Goal: Information Seeking & Learning: Learn about a topic

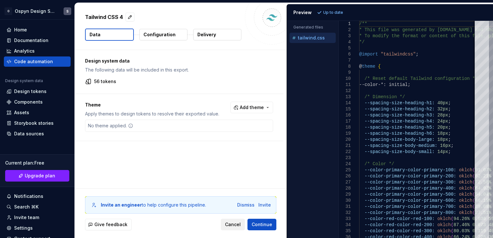
click at [232, 224] on span "Cancel" at bounding box center [233, 224] width 16 height 6
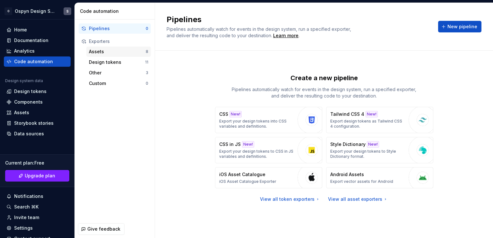
click at [102, 48] on div "Assets" at bounding box center [117, 51] width 57 height 6
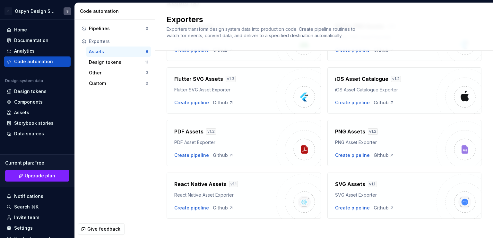
scroll to position [68, 0]
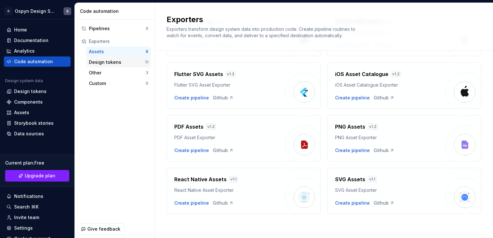
click at [96, 61] on div "Design tokens" at bounding box center [117, 62] width 56 height 6
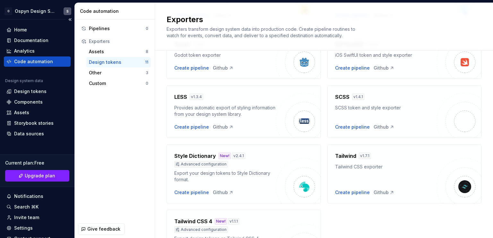
scroll to position [166, 0]
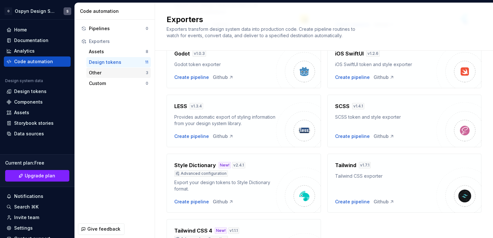
click at [115, 73] on div "Other" at bounding box center [117, 73] width 57 height 6
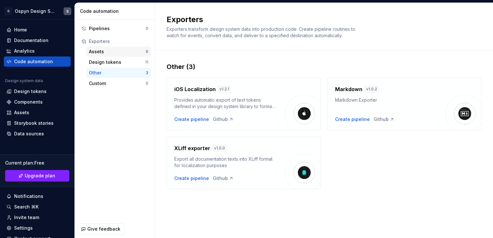
click at [101, 51] on div "Assets" at bounding box center [117, 51] width 57 height 6
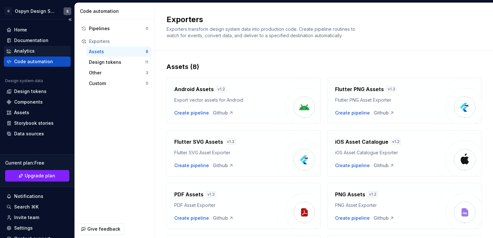
click at [19, 51] on div "Analytics" at bounding box center [24, 51] width 21 height 6
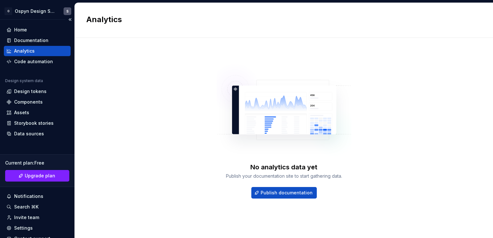
click at [31, 46] on div "Analytics" at bounding box center [37, 51] width 67 height 10
click at [33, 39] on div "Documentation" at bounding box center [31, 40] width 34 height 6
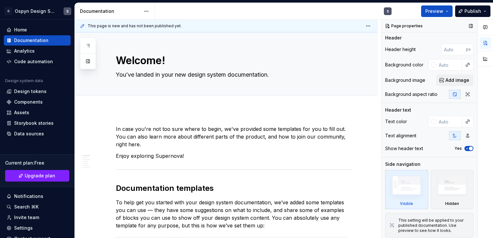
scroll to position [3, 0]
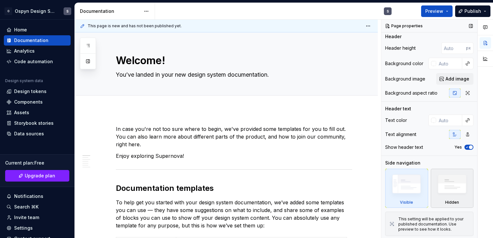
click at [455, 188] on img at bounding box center [451, 186] width 37 height 28
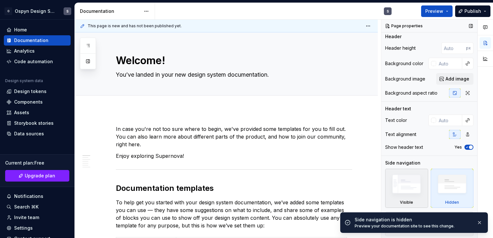
click at [400, 181] on img at bounding box center [406, 186] width 37 height 28
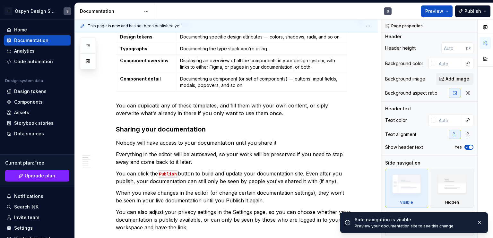
scroll to position [225, 0]
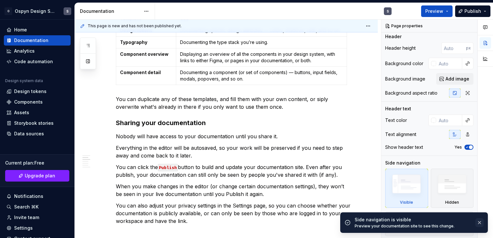
click at [480, 220] on button "button" at bounding box center [479, 222] width 8 height 9
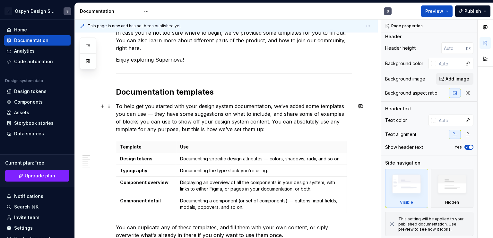
scroll to position [0, 0]
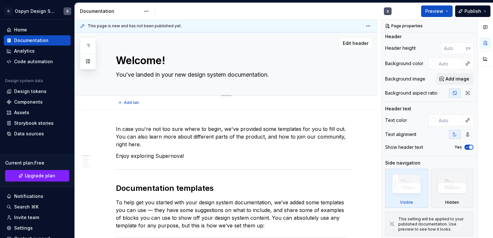
click at [149, 54] on textarea "Welcome!" at bounding box center [233, 60] width 236 height 15
type textarea "*"
type textarea "d"
type textarea "*"
type textarea "df"
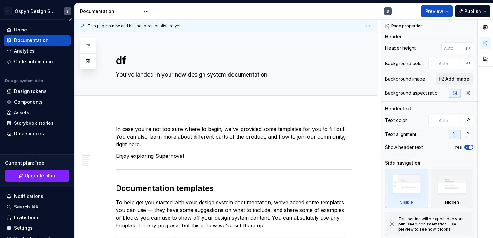
type textarea "*"
type textarea "d"
type textarea "*"
type textarea "Welcome!"
click at [104, 86] on div "Welcome! You’ve landed in your new design system documentation. Edit header" at bounding box center [226, 63] width 303 height 63
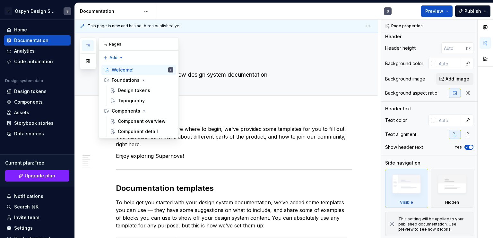
click at [88, 43] on icon "button" at bounding box center [87, 45] width 5 height 5
click at [86, 61] on button "button" at bounding box center [88, 61] width 12 height 12
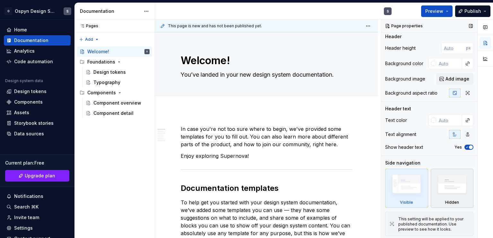
click at [449, 192] on img at bounding box center [451, 186] width 37 height 28
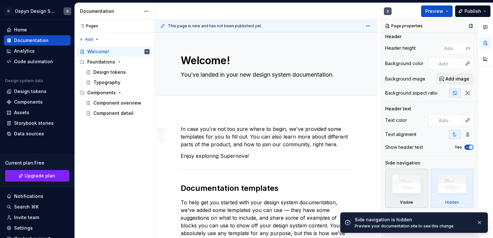
click at [398, 184] on img at bounding box center [406, 186] width 37 height 28
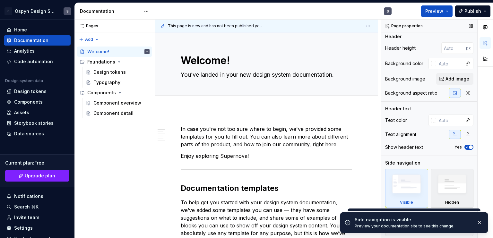
click at [459, 188] on img at bounding box center [451, 186] width 37 height 28
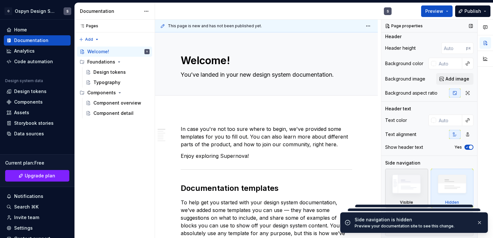
click at [396, 182] on img at bounding box center [406, 186] width 37 height 28
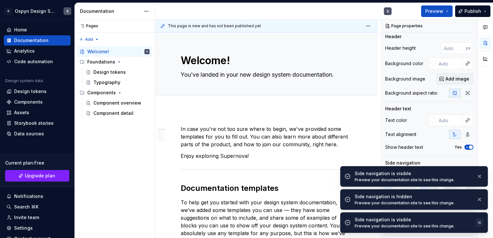
click at [480, 222] on button "button" at bounding box center [479, 222] width 8 height 9
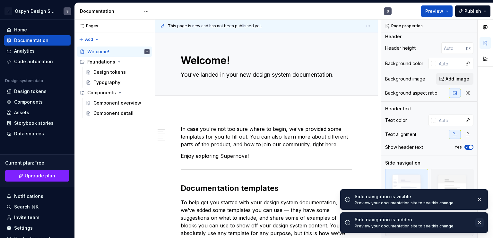
click at [479, 220] on button "button" at bounding box center [479, 222] width 8 height 9
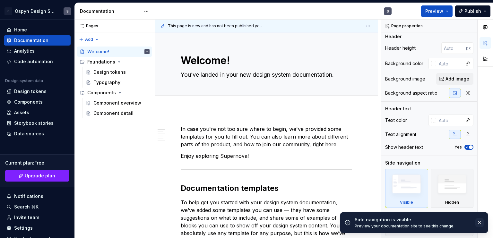
click at [479, 222] on button "button" at bounding box center [479, 222] width 8 height 9
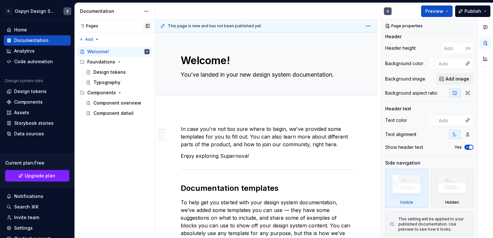
click at [148, 26] on button "button" at bounding box center [147, 25] width 9 height 9
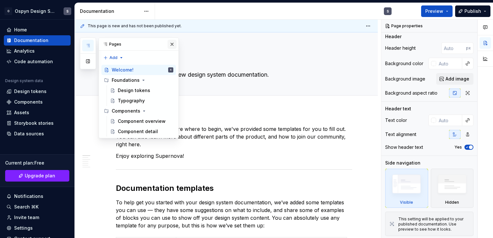
click at [173, 44] on button "button" at bounding box center [171, 44] width 9 height 9
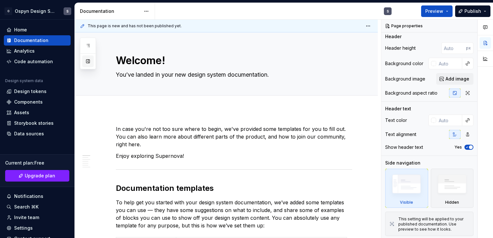
click at [89, 59] on button "button" at bounding box center [88, 61] width 12 height 12
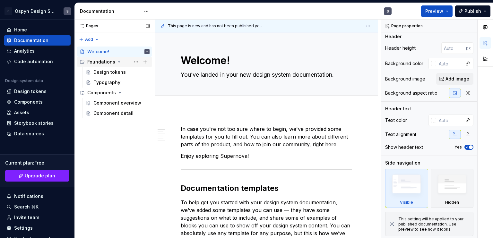
click at [116, 61] on icon "Page tree" at bounding box center [118, 61] width 5 height 5
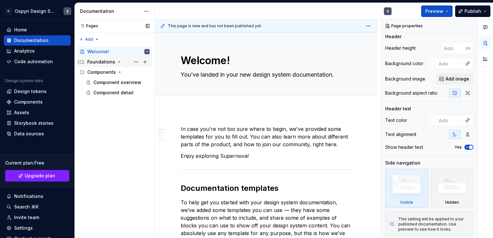
click at [116, 61] on icon "Page tree" at bounding box center [118, 61] width 5 height 5
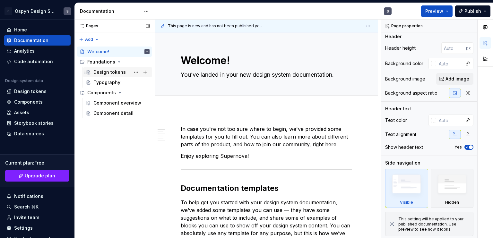
click at [107, 69] on div "Design tokens" at bounding box center [109, 72] width 32 height 6
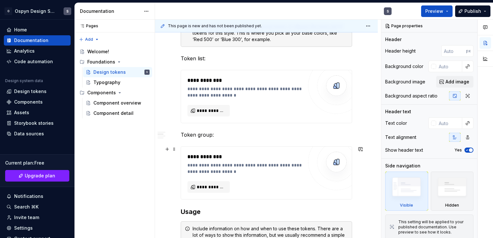
scroll to position [160, 0]
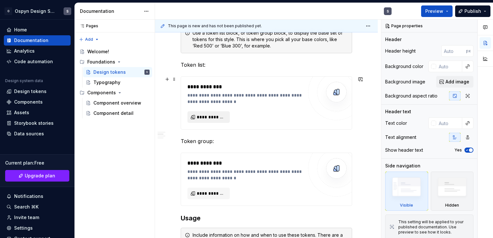
click at [212, 115] on span "**********" at bounding box center [211, 117] width 29 height 6
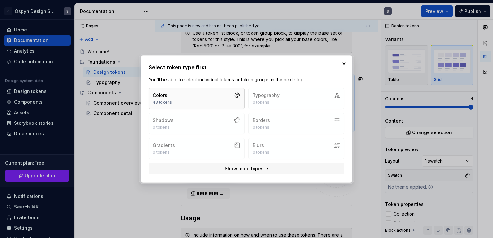
click at [204, 96] on button "Colors 43 tokens" at bounding box center [197, 98] width 96 height 21
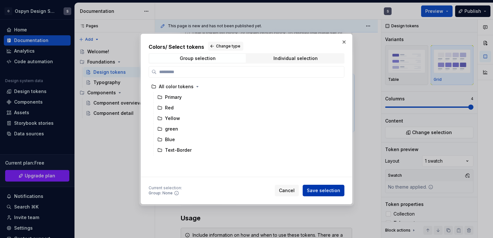
click at [325, 187] on span "Save selection" at bounding box center [323, 190] width 33 height 6
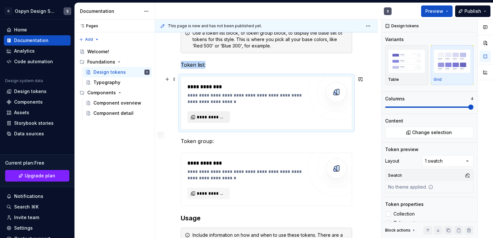
click at [204, 112] on button "**********" at bounding box center [208, 117] width 42 height 12
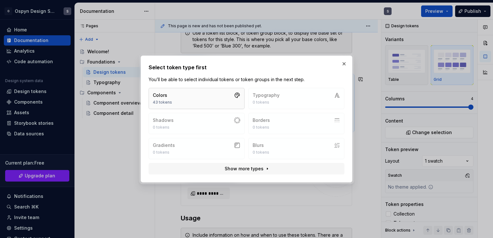
click at [234, 98] on icon "button" at bounding box center [237, 95] width 6 height 6
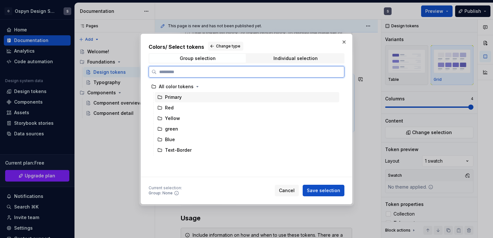
click at [159, 96] on icon at bounding box center [160, 97] width 4 height 3
click at [188, 107] on div "Red" at bounding box center [247, 108] width 184 height 10
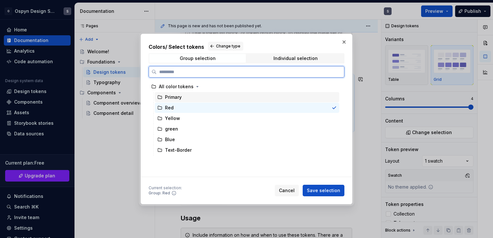
click at [190, 99] on div "Primary" at bounding box center [247, 97] width 184 height 10
click at [190, 109] on div "Red" at bounding box center [247, 108] width 184 height 10
click at [192, 101] on div "Primary" at bounding box center [247, 97] width 184 height 10
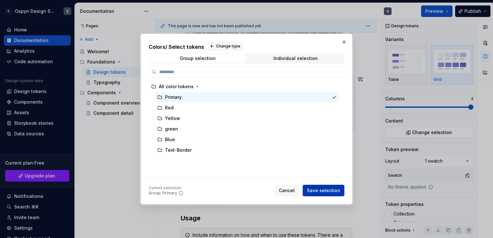
click at [332, 191] on span "Save selection" at bounding box center [323, 190] width 33 height 6
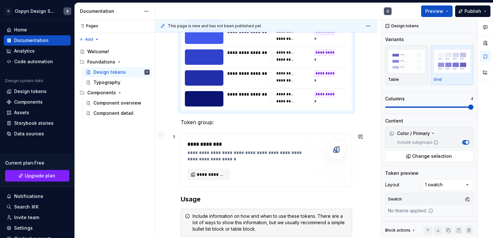
scroll to position [181, 0]
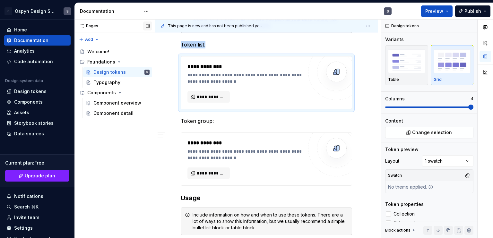
click at [147, 26] on button "button" at bounding box center [147, 25] width 9 height 9
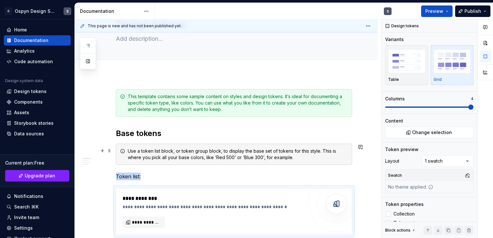
scroll to position [0, 0]
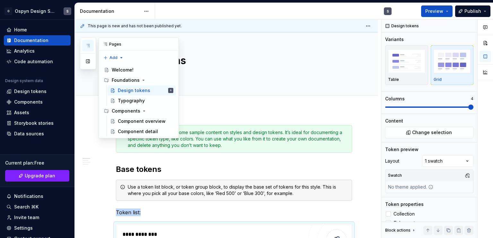
click at [86, 45] on icon "button" at bounding box center [87, 45] width 5 height 5
click at [121, 67] on div "Welcome!" at bounding box center [123, 70] width 22 height 6
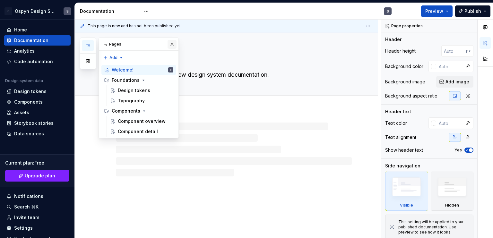
click at [168, 45] on button "button" at bounding box center [171, 44] width 9 height 9
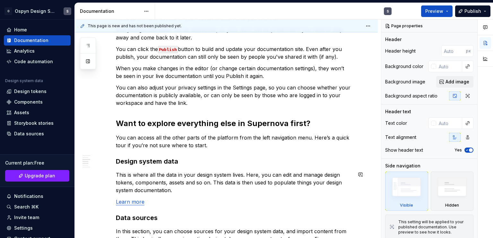
scroll to position [307, 0]
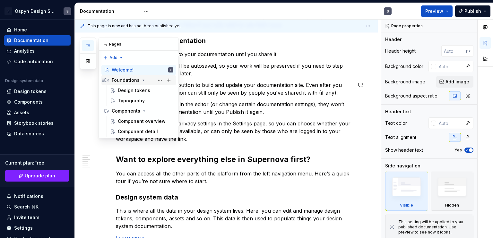
click at [141, 79] on icon "Page tree" at bounding box center [143, 80] width 5 height 5
click at [136, 89] on div "Design tokens" at bounding box center [134, 90] width 32 height 6
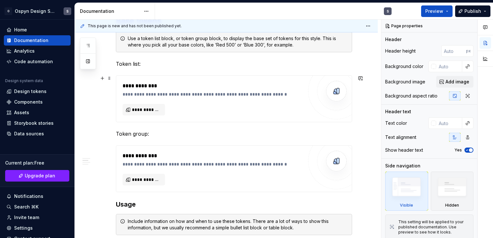
scroll to position [67, 0]
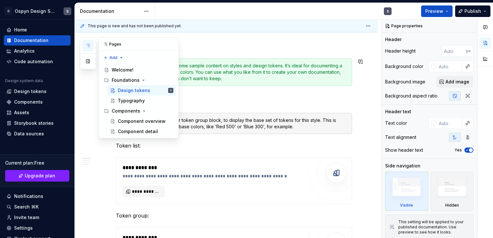
click at [86, 46] on icon "button" at bounding box center [87, 45] width 5 height 5
click at [124, 99] on div "Typography" at bounding box center [131, 101] width 27 height 6
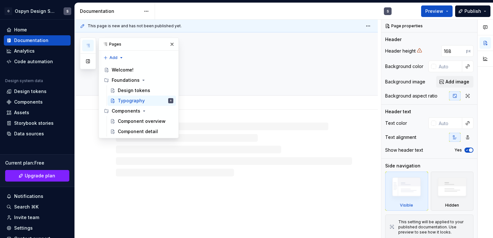
click at [242, 100] on div "Add tab" at bounding box center [234, 102] width 236 height 9
drag, startPoint x: 170, startPoint y: 46, endPoint x: 171, endPoint y: 51, distance: 5.2
click at [170, 46] on button "button" at bounding box center [171, 44] width 9 height 9
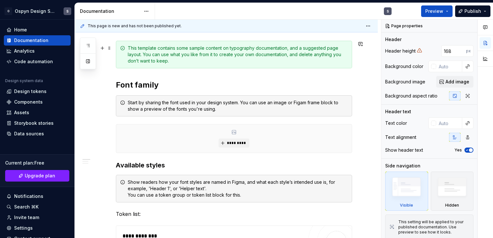
scroll to position [96, 0]
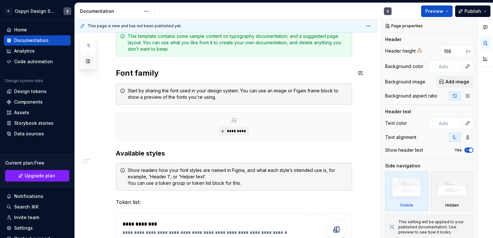
click at [87, 58] on button "button" at bounding box center [88, 61] width 12 height 12
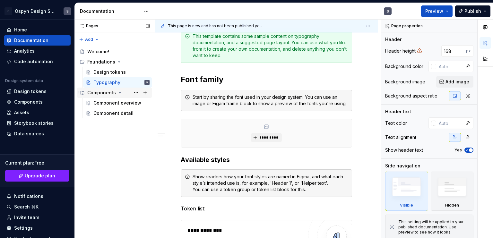
click at [115, 92] on div "Components" at bounding box center [118, 92] width 62 height 9
click at [118, 91] on icon "Page tree" at bounding box center [119, 92] width 5 height 5
click at [110, 101] on div "Component overview" at bounding box center [111, 103] width 37 height 6
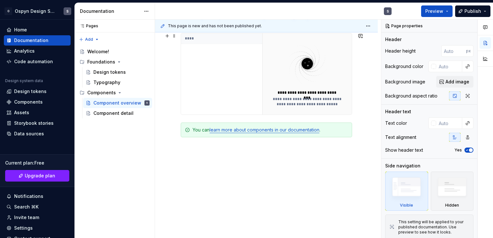
scroll to position [187, 0]
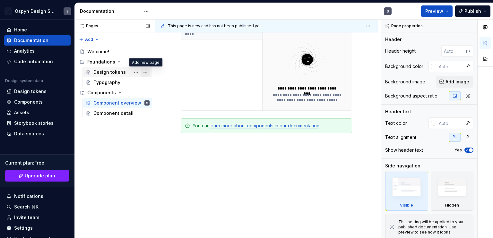
click at [144, 71] on button "Page tree" at bounding box center [144, 72] width 9 height 9
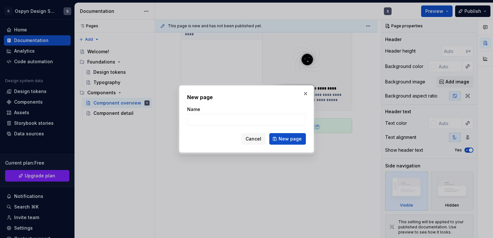
click at [251, 139] on span "Cancel" at bounding box center [253, 139] width 16 height 6
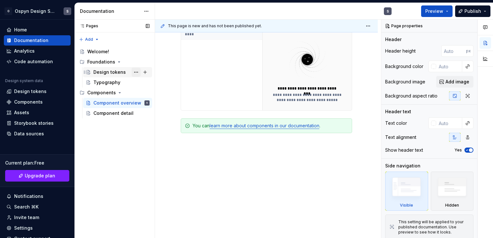
click at [135, 72] on button "Page tree" at bounding box center [136, 72] width 9 height 9
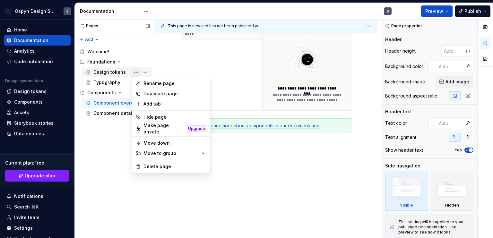
click at [135, 72] on div "Pages Pages Add Accessibility guide for tree Page tree. Navigate the tree with …" at bounding box center [114, 129] width 80 height 219
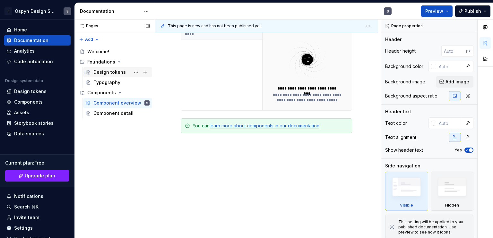
click at [89, 73] on icon "Page tree" at bounding box center [88, 72] width 3 height 4
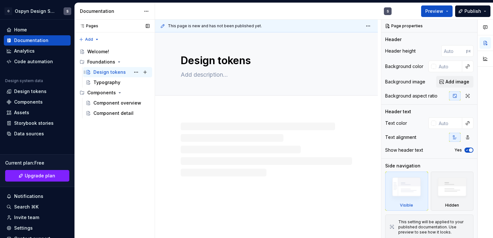
click at [94, 71] on div "Design tokens" at bounding box center [109, 72] width 32 height 6
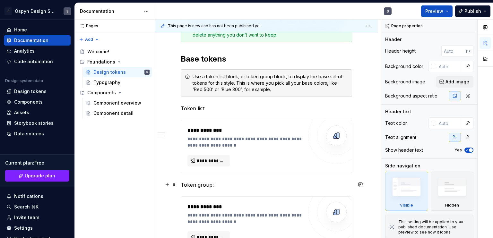
scroll to position [128, 0]
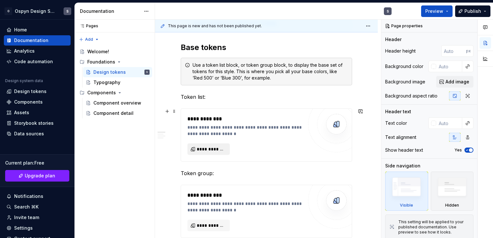
click at [205, 148] on span "**********" at bounding box center [211, 149] width 29 height 6
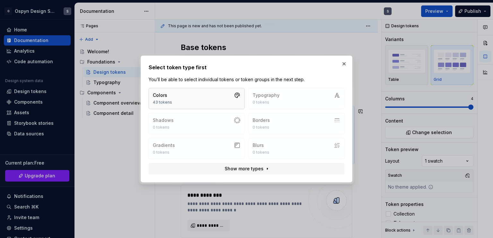
click at [214, 98] on button "Colors 43 tokens" at bounding box center [197, 98] width 96 height 21
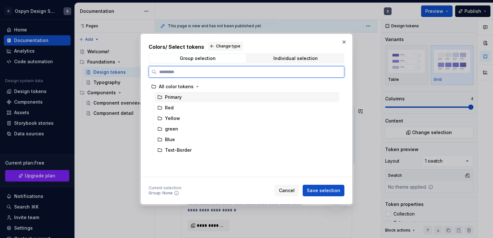
click at [167, 95] on div "Primary" at bounding box center [173, 97] width 17 height 6
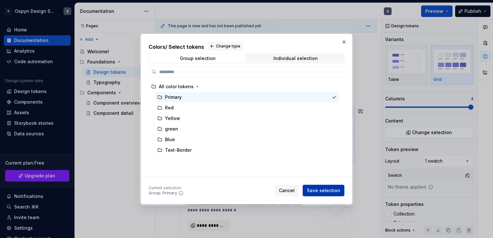
click at [320, 188] on span "Save selection" at bounding box center [323, 190] width 33 height 6
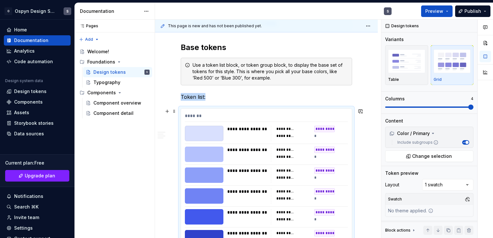
scroll to position [181, 0]
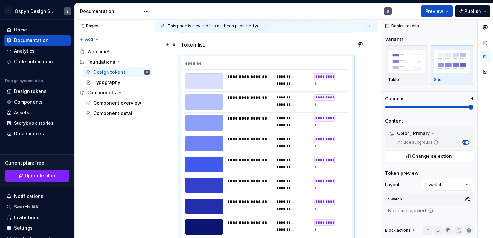
click at [200, 42] on p "Token list:" at bounding box center [266, 45] width 171 height 8
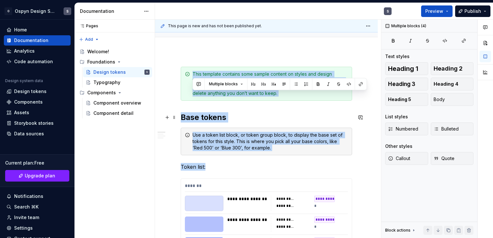
scroll to position [0, 0]
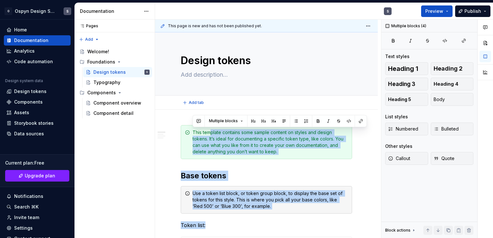
type textarea "*"
drag, startPoint x: 212, startPoint y: 43, endPoint x: 221, endPoint y: 128, distance: 85.5
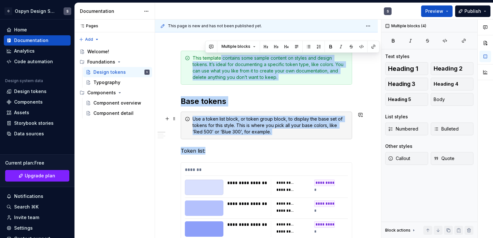
scroll to position [128, 0]
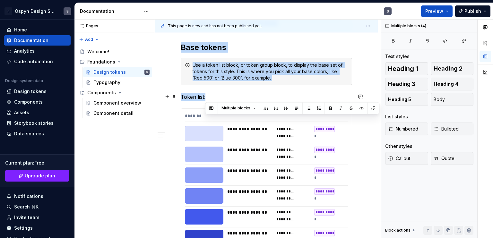
click at [217, 96] on p "Token list:" at bounding box center [266, 97] width 171 height 8
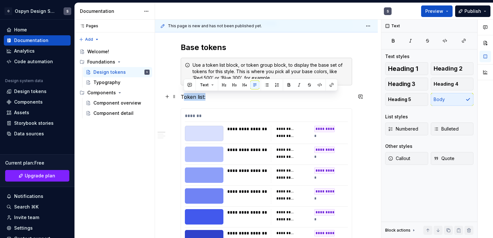
drag, startPoint x: 182, startPoint y: 96, endPoint x: 205, endPoint y: 96, distance: 23.1
click at [205, 96] on p "Token list:" at bounding box center [266, 97] width 171 height 8
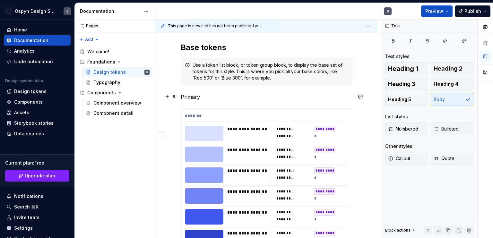
drag, startPoint x: 214, startPoint y: 98, endPoint x: 217, endPoint y: 100, distance: 4.1
click at [217, 100] on p "Primary" at bounding box center [266, 97] width 171 height 8
click at [164, 98] on button "button" at bounding box center [167, 96] width 9 height 9
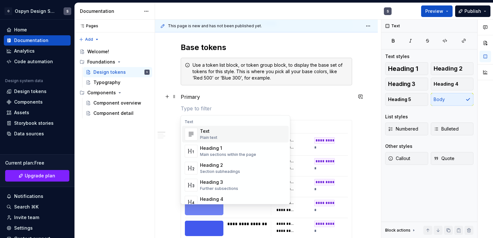
click at [251, 98] on p "Primary" at bounding box center [266, 97] width 171 height 8
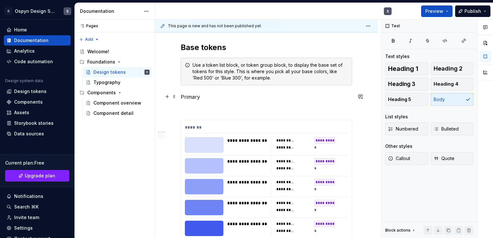
click at [186, 95] on p "Primary" at bounding box center [266, 97] width 171 height 8
click at [185, 96] on p "Primary" at bounding box center [266, 97] width 171 height 8
click at [174, 98] on span at bounding box center [174, 96] width 5 height 9
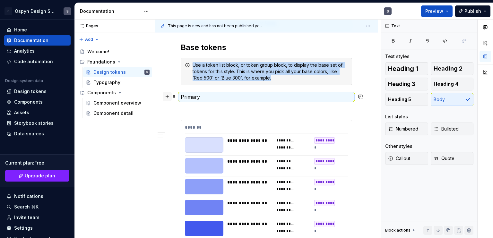
click at [163, 97] on button "button" at bounding box center [167, 96] width 9 height 9
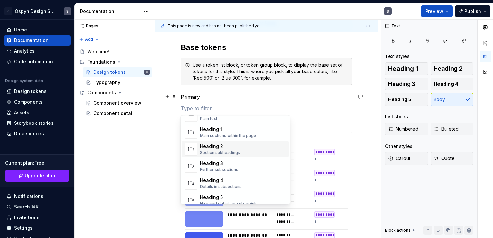
scroll to position [0, 0]
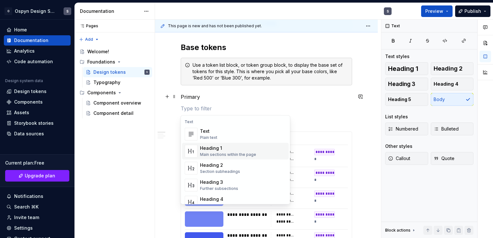
click at [210, 146] on div "Heading 1" at bounding box center [228, 148] width 56 height 6
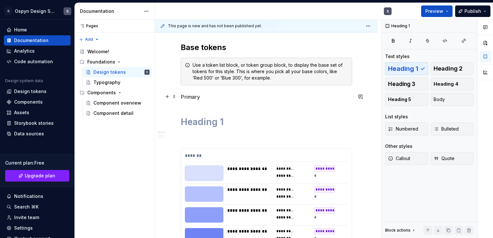
click at [199, 97] on p "Primary" at bounding box center [266, 97] width 171 height 8
click at [218, 120] on h1 at bounding box center [266, 122] width 171 height 12
click at [203, 121] on h1 at bounding box center [266, 122] width 171 height 12
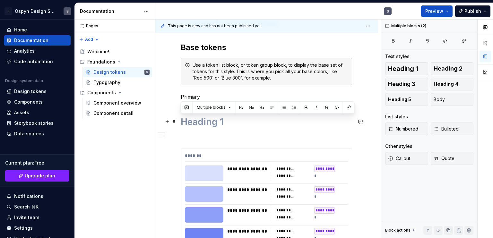
click at [203, 121] on h1 at bounding box center [266, 122] width 171 height 12
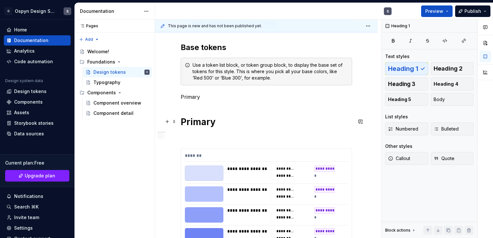
click at [294, 125] on h1 "Primary" at bounding box center [266, 122] width 171 height 12
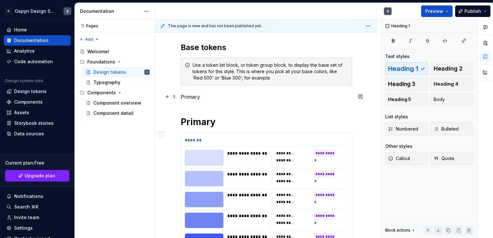
click at [199, 97] on p "Primary" at bounding box center [266, 97] width 171 height 8
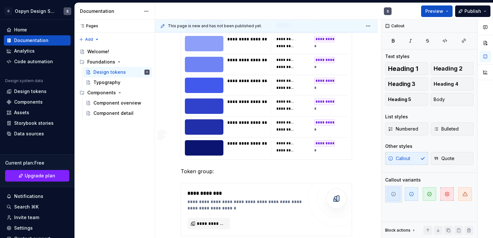
scroll to position [289, 0]
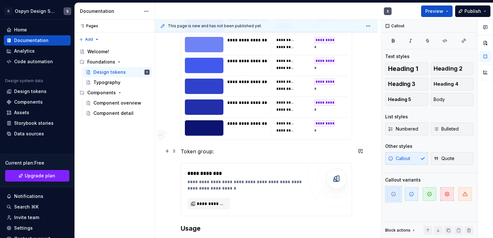
click at [197, 151] on p "Token group:" at bounding box center [266, 152] width 171 height 8
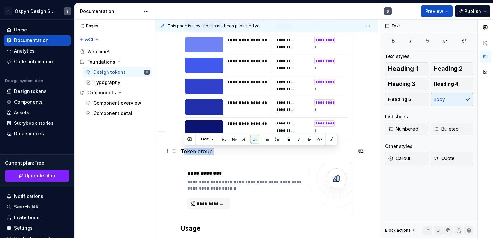
drag, startPoint x: 182, startPoint y: 150, endPoint x: 236, endPoint y: 151, distance: 53.9
click at [236, 151] on p "Token group:" at bounding box center [266, 152] width 171 height 8
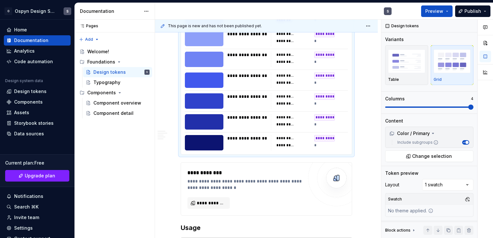
scroll to position [322, 0]
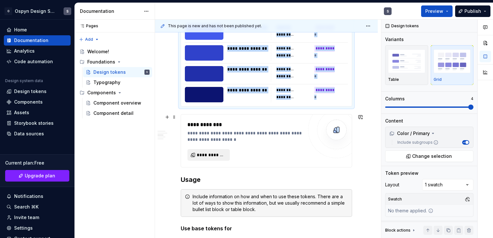
click at [206, 152] on span "**********" at bounding box center [211, 155] width 29 height 6
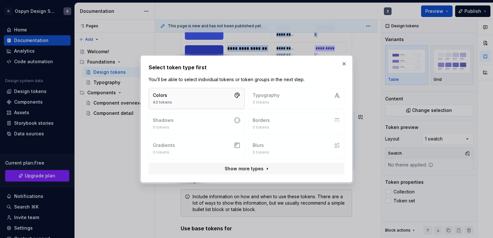
click at [211, 98] on button "Colors 43 tokens" at bounding box center [197, 98] width 96 height 21
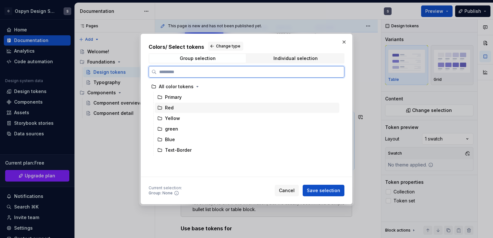
click at [173, 107] on div "Red" at bounding box center [247, 108] width 184 height 10
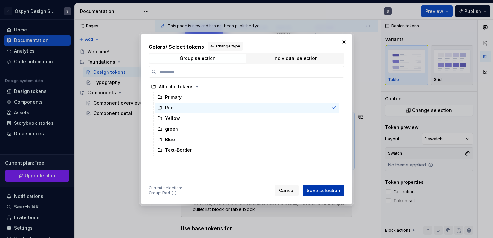
click at [335, 188] on span "Save selection" at bounding box center [323, 190] width 33 height 6
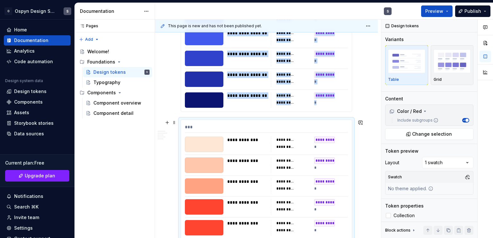
scroll to position [316, 0]
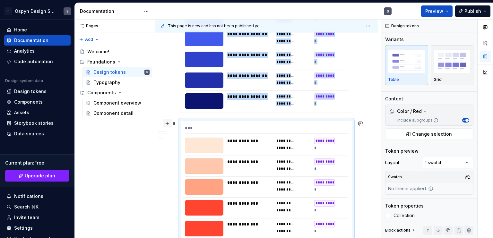
click at [168, 122] on button "button" at bounding box center [167, 123] width 9 height 9
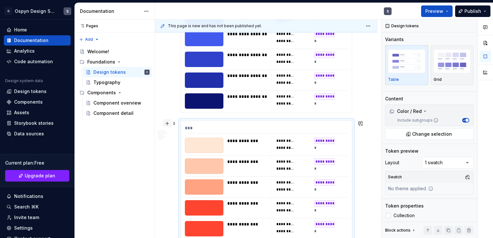
scroll to position [396, 0]
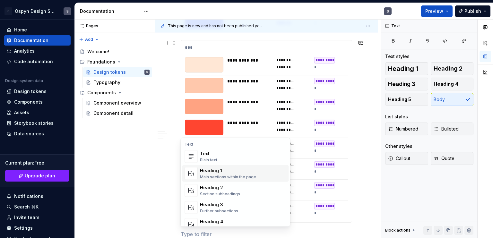
click at [212, 173] on div "Heading 1" at bounding box center [228, 170] width 56 height 6
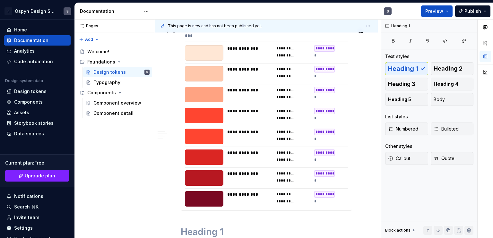
scroll to position [280, 0]
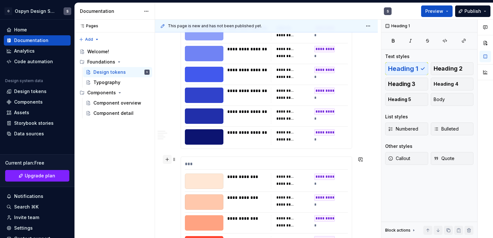
click at [168, 159] on button "button" at bounding box center [167, 159] width 9 height 9
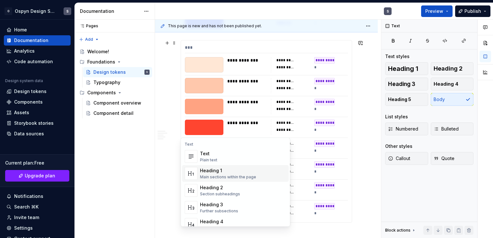
click at [214, 168] on div "Heading 1" at bounding box center [228, 170] width 56 height 6
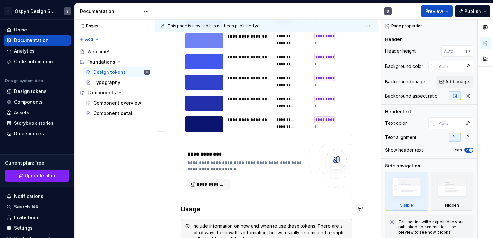
scroll to position [357, 0]
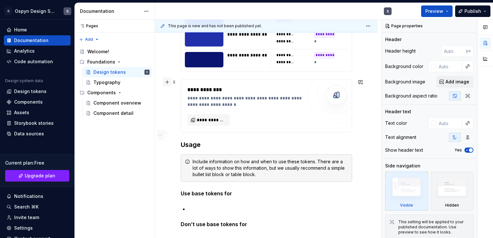
click at [166, 82] on button "button" at bounding box center [167, 82] width 9 height 9
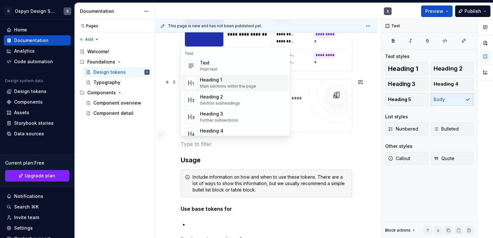
click at [209, 80] on div "Heading 1" at bounding box center [228, 80] width 56 height 6
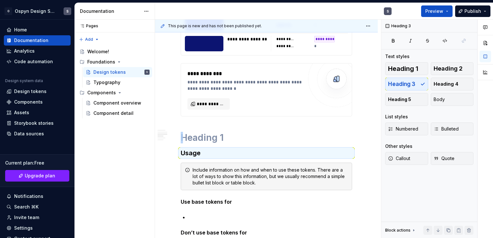
scroll to position [362, 0]
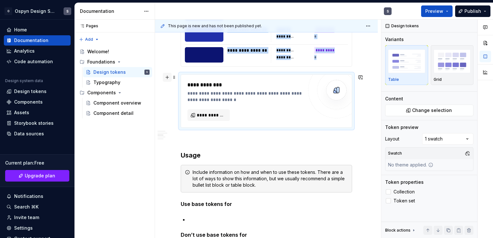
click at [166, 75] on button "button" at bounding box center [167, 77] width 9 height 9
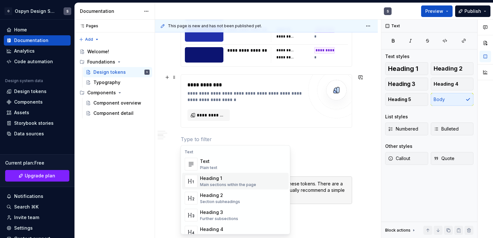
click at [209, 177] on div "Heading 1" at bounding box center [228, 178] width 56 height 6
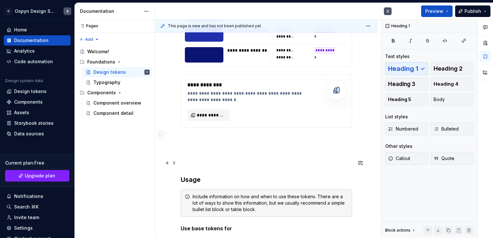
click at [166, 164] on button "button" at bounding box center [167, 162] width 9 height 9
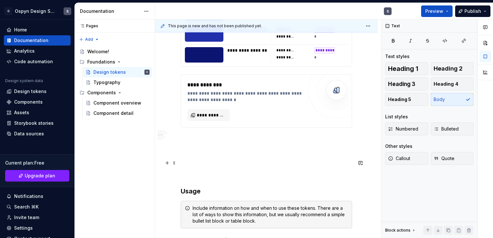
click at [171, 131] on div "**********" at bounding box center [266, 196] width 223 height 897
click at [176, 77] on span at bounding box center [174, 77] width 5 height 9
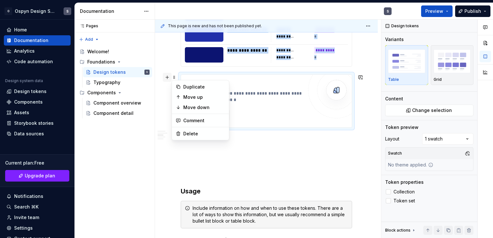
click at [164, 77] on button "button" at bounding box center [167, 77] width 9 height 9
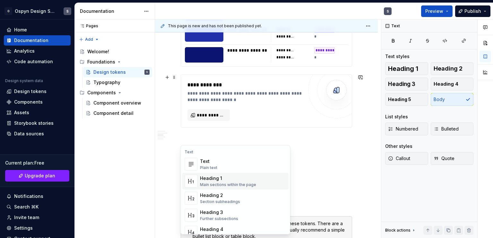
click at [204, 177] on div "Heading 1" at bounding box center [228, 178] width 56 height 6
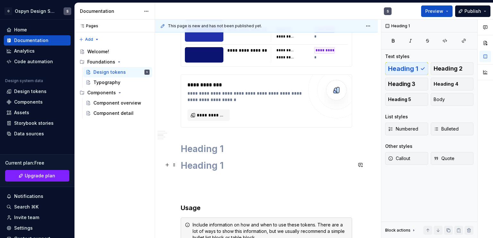
drag, startPoint x: 233, startPoint y: 163, endPoint x: 155, endPoint y: 163, distance: 77.3
click at [155, 163] on div "**********" at bounding box center [266, 205] width 223 height 914
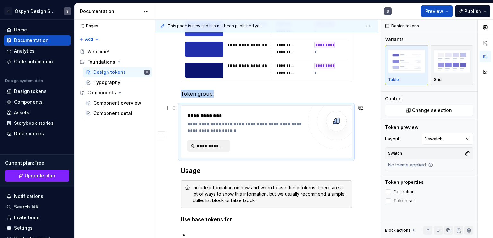
scroll to position [361, 0]
click at [166, 93] on button "button" at bounding box center [167, 93] width 9 height 9
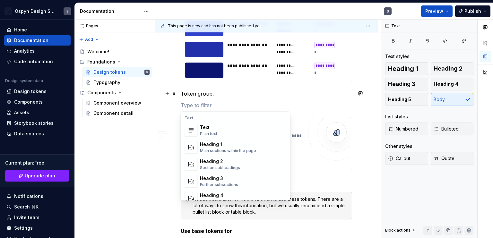
scroll to position [128, 0]
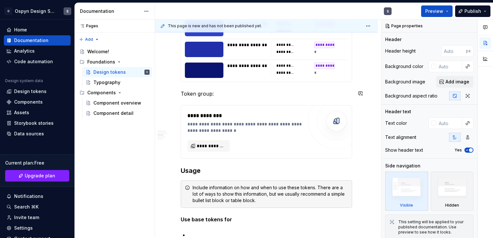
click at [173, 104] on div "**********" at bounding box center [266, 186] width 223 height 875
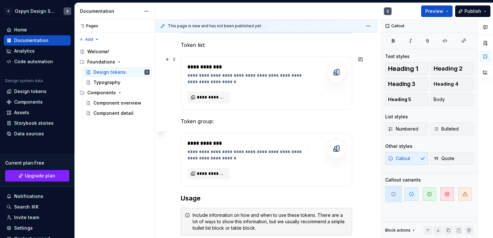
scroll to position [139, 0]
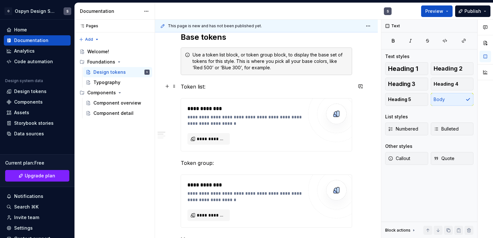
click at [192, 87] on p "Token list:" at bounding box center [266, 87] width 171 height 8
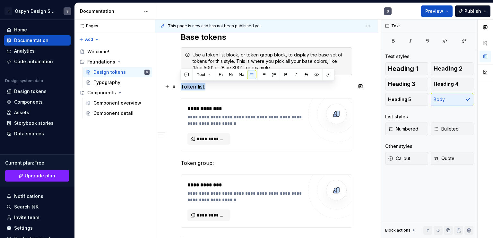
click at [192, 87] on p "Token list:" at bounding box center [266, 87] width 171 height 8
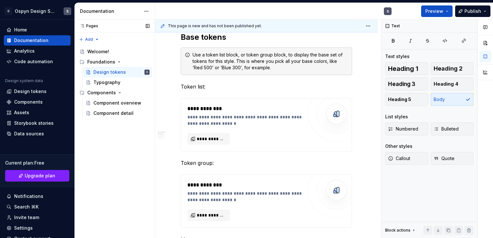
click at [142, 41] on div "Add" at bounding box center [114, 38] width 80 height 12
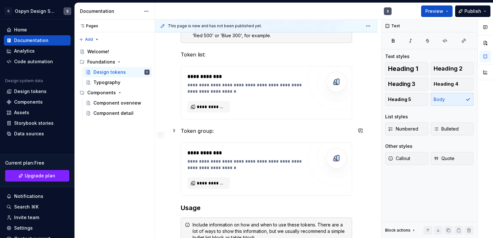
scroll to position [171, 0]
click at [214, 104] on span "**********" at bounding box center [211, 107] width 29 height 6
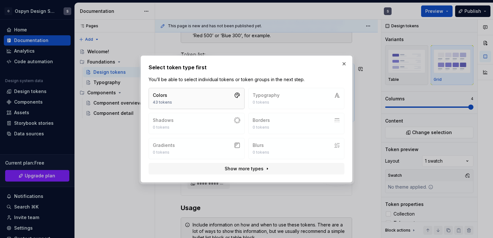
click at [218, 92] on button "Colors 43 tokens" at bounding box center [197, 98] width 96 height 21
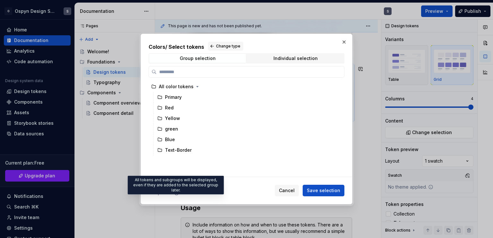
click at [176, 192] on icon at bounding box center [176, 193] width 5 height 5
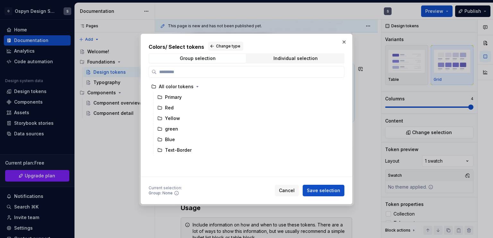
click at [286, 53] on div "Colors / Select tokens Change type Group selection Individual selection All col…" at bounding box center [247, 109] width 196 height 135
click at [286, 57] on div "Individual selection" at bounding box center [295, 58] width 44 height 5
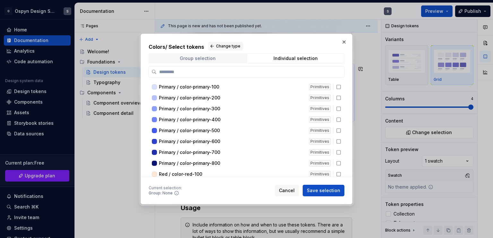
click at [182, 58] on div "Group selection" at bounding box center [198, 58] width 36 height 5
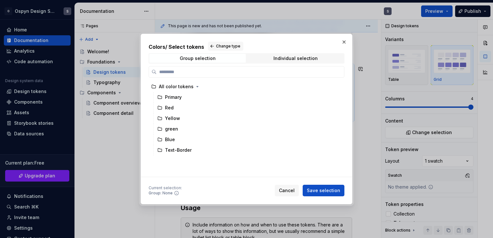
click at [283, 189] on span "Cancel" at bounding box center [287, 190] width 16 height 6
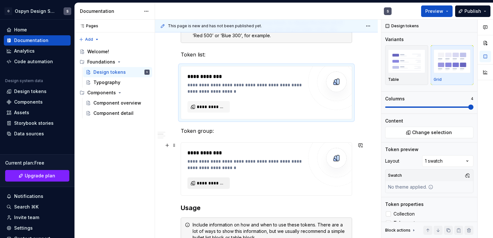
click at [208, 184] on span "**********" at bounding box center [211, 183] width 29 height 6
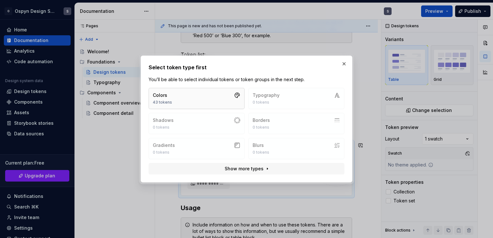
click at [203, 95] on button "Colors 43 tokens" at bounding box center [197, 98] width 96 height 21
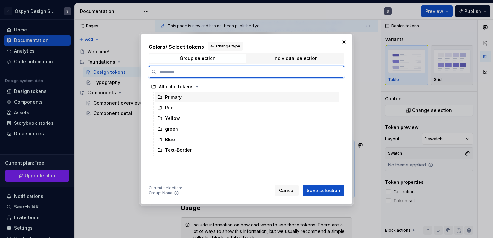
click at [178, 97] on div "Primary" at bounding box center [173, 97] width 17 height 6
click at [196, 110] on div "Red" at bounding box center [247, 108] width 184 height 10
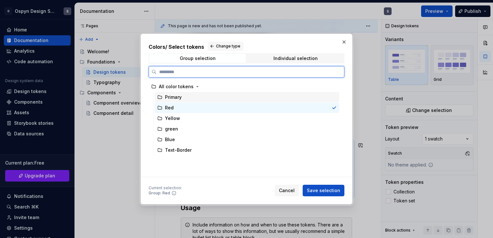
click at [198, 100] on div "Primary" at bounding box center [247, 97] width 184 height 10
click at [194, 109] on div "Red" at bounding box center [247, 108] width 184 height 10
click at [191, 100] on div "Primary" at bounding box center [247, 97] width 184 height 10
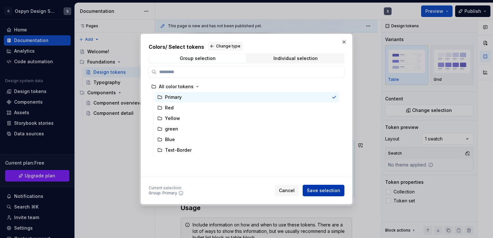
click at [332, 188] on span "Save selection" at bounding box center [323, 190] width 33 height 6
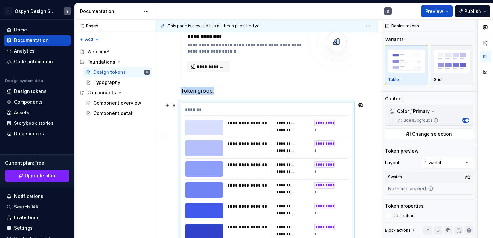
scroll to position [192, 0]
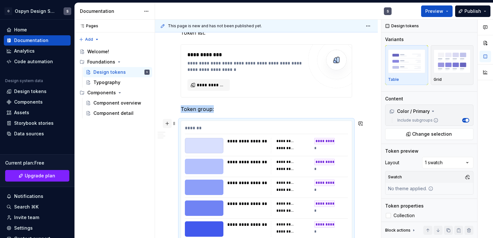
click at [167, 123] on button "button" at bounding box center [167, 123] width 9 height 9
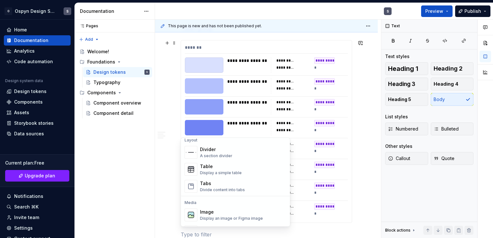
scroll to position [160, 0]
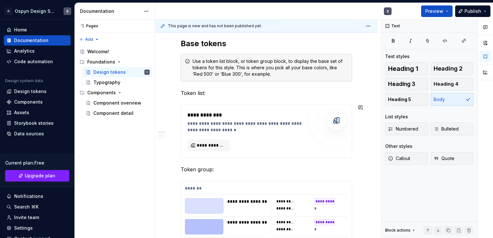
scroll to position [113, 0]
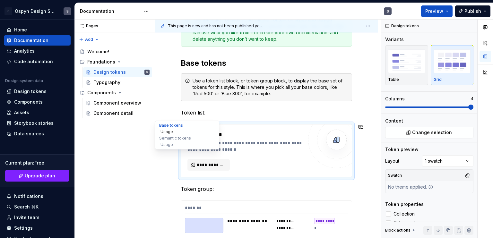
drag, startPoint x: 234, startPoint y: 128, endPoint x: 168, endPoint y: 133, distance: 65.9
click at [168, 133] on div "Base tokens Usage Semantic tokens Usage" at bounding box center [162, 135] width 15 height 14
click at [175, 128] on span at bounding box center [174, 127] width 5 height 9
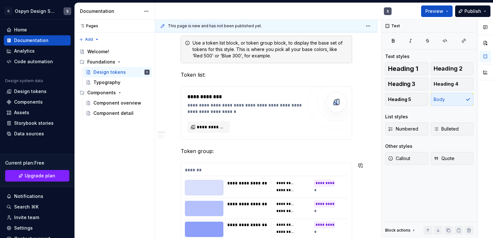
scroll to position [145, 0]
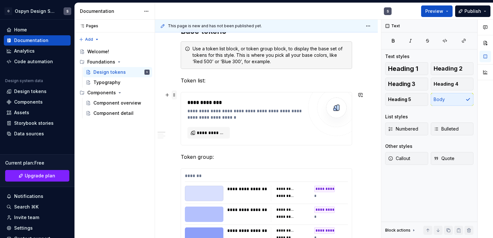
click at [175, 96] on span at bounding box center [174, 94] width 5 height 9
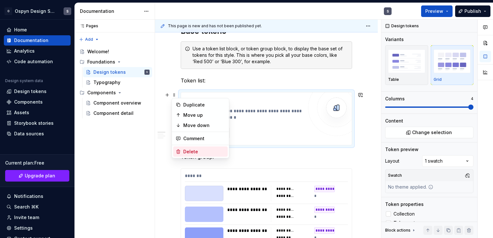
click at [189, 148] on div "Delete" at bounding box center [200, 152] width 55 height 10
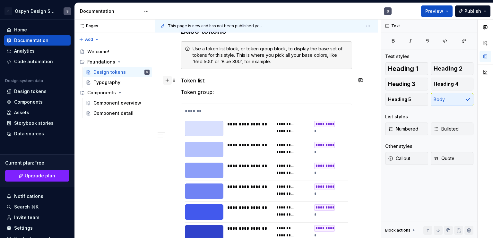
click at [170, 79] on button "button" at bounding box center [167, 80] width 9 height 9
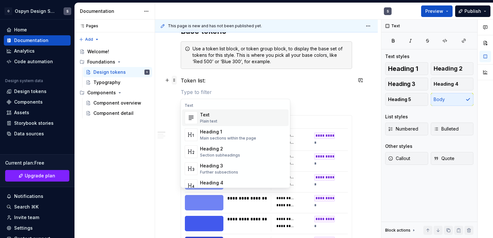
click at [174, 80] on span at bounding box center [174, 80] width 5 height 9
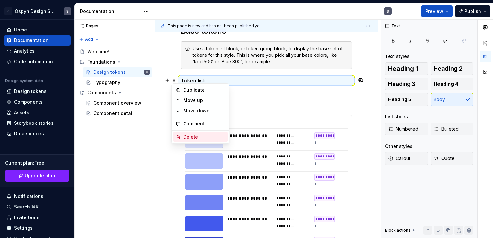
click at [189, 134] on div "Delete" at bounding box center [204, 137] width 42 height 6
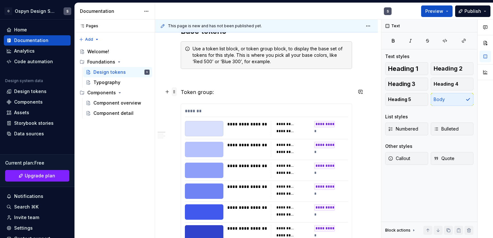
click at [175, 91] on span at bounding box center [174, 91] width 5 height 9
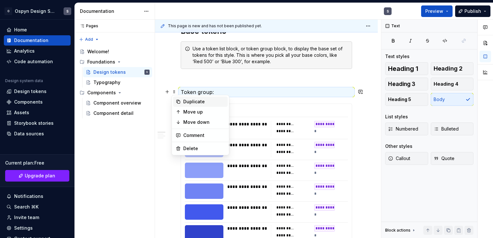
click at [187, 102] on div "Duplicate" at bounding box center [204, 101] width 42 height 6
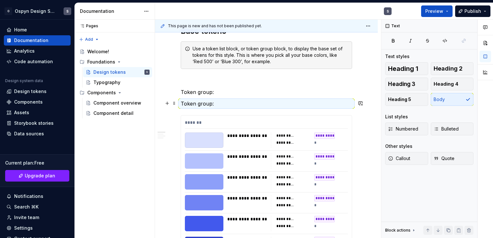
click at [175, 104] on span at bounding box center [174, 103] width 5 height 9
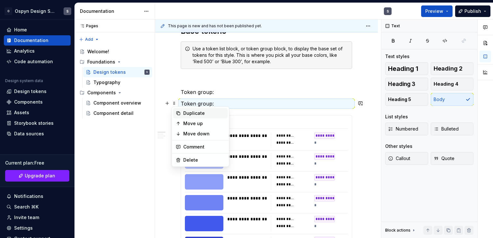
click at [185, 111] on div "Duplicate" at bounding box center [204, 113] width 42 height 6
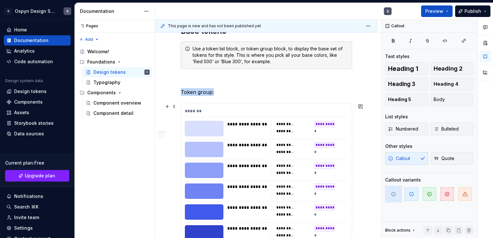
click at [195, 108] on div "*******" at bounding box center [266, 112] width 163 height 9
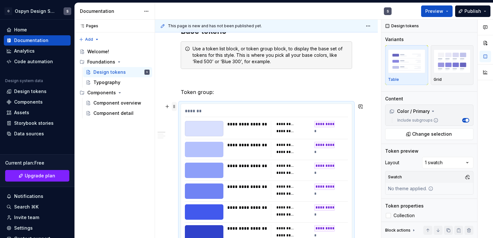
click at [175, 106] on span at bounding box center [174, 106] width 5 height 9
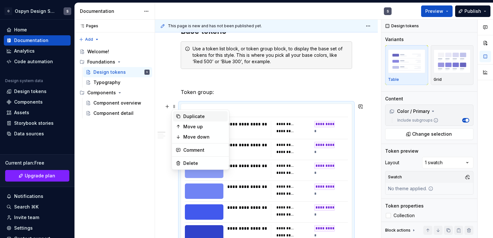
click at [188, 116] on div "Duplicate" at bounding box center [204, 116] width 42 height 6
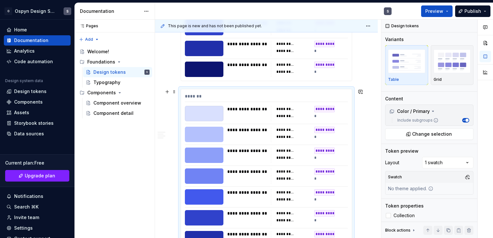
scroll to position [350, 0]
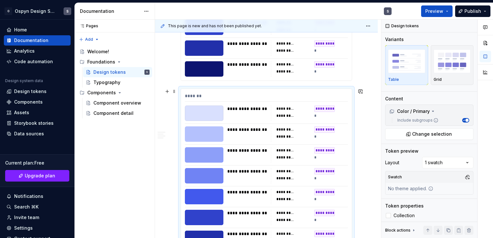
click at [225, 110] on div "**********" at bounding box center [266, 113] width 163 height 15
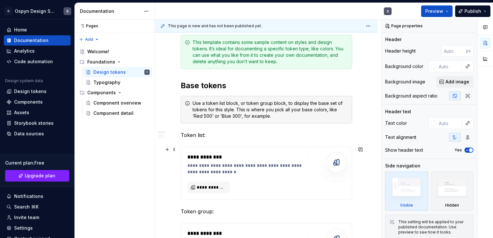
scroll to position [191, 0]
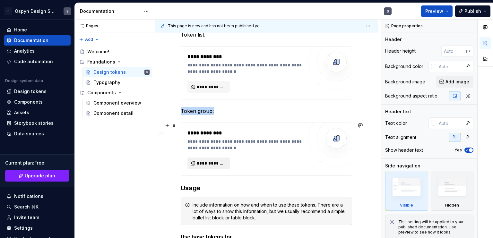
click at [201, 163] on span "**********" at bounding box center [211, 163] width 29 height 6
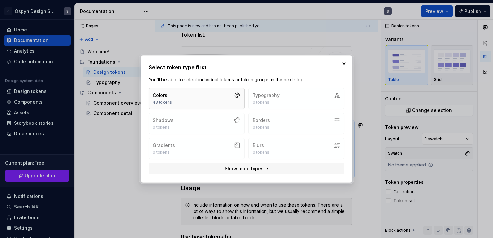
click at [181, 98] on button "Colors 43 tokens" at bounding box center [197, 98] width 96 height 21
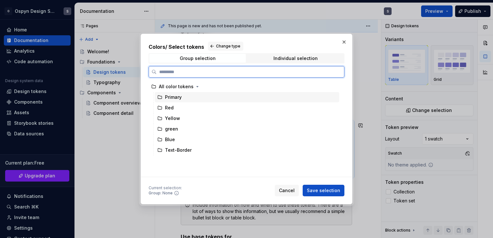
click at [177, 96] on div "Primary" at bounding box center [173, 97] width 17 height 6
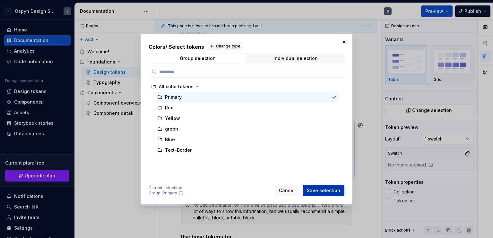
click at [322, 187] on span "Save selection" at bounding box center [323, 190] width 33 height 6
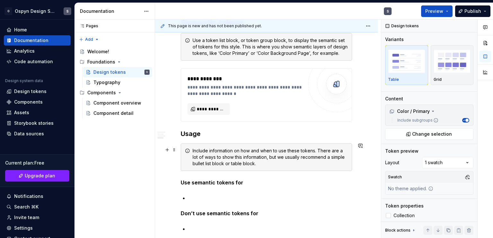
scroll to position [609, 0]
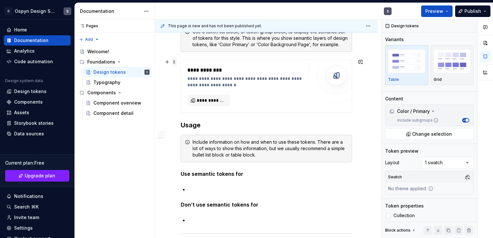
click at [174, 64] on span at bounding box center [174, 61] width 5 height 9
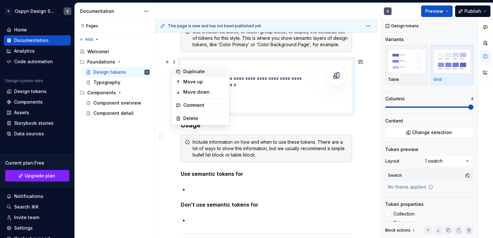
click at [182, 72] on div "Duplicate" at bounding box center [200, 71] width 55 height 10
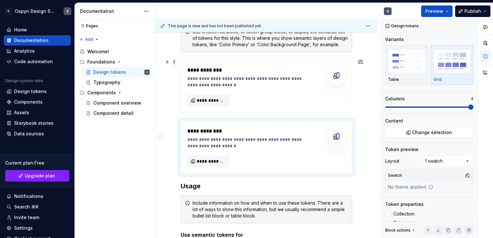
click at [175, 63] on span at bounding box center [174, 61] width 5 height 9
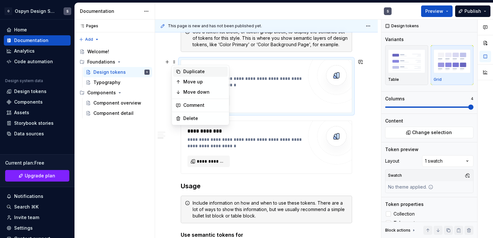
click at [181, 71] on div "Duplicate" at bounding box center [200, 71] width 55 height 10
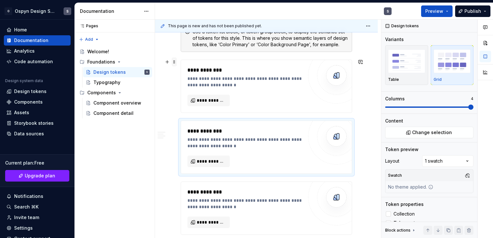
click at [174, 64] on span at bounding box center [174, 61] width 5 height 9
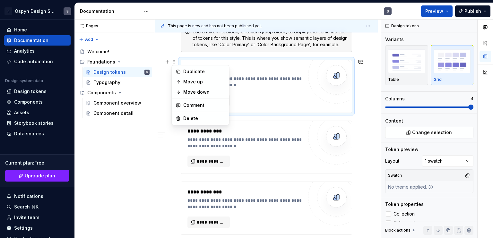
click at [186, 71] on div "Duplicate" at bounding box center [204, 71] width 42 height 6
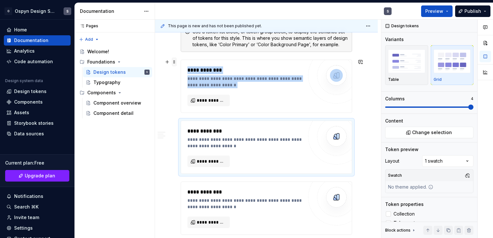
click at [175, 64] on span at bounding box center [174, 61] width 5 height 9
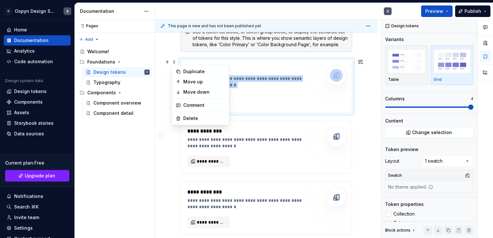
click at [187, 70] on div "Duplicate" at bounding box center [204, 71] width 42 height 6
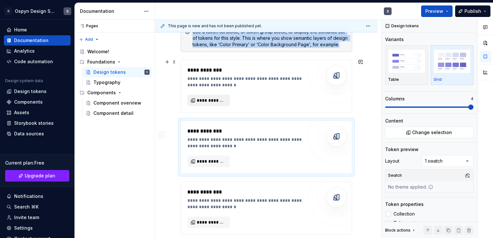
click at [215, 95] on button "**********" at bounding box center [208, 101] width 42 height 12
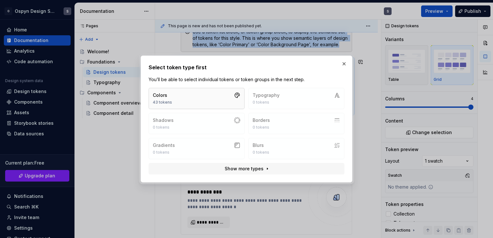
click at [205, 98] on button "Colors 43 tokens" at bounding box center [197, 98] width 96 height 21
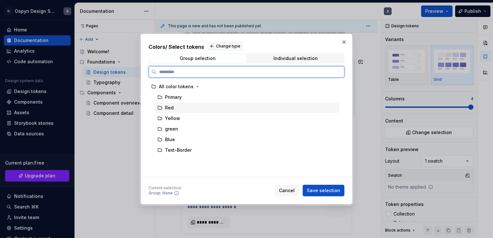
click at [169, 107] on div "Red" at bounding box center [169, 108] width 9 height 6
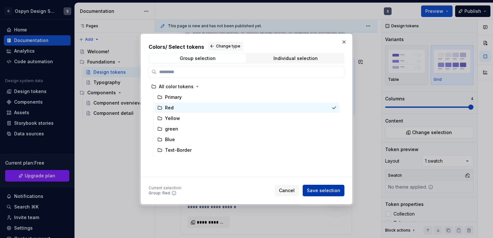
click at [323, 188] on span "Save selection" at bounding box center [323, 190] width 33 height 6
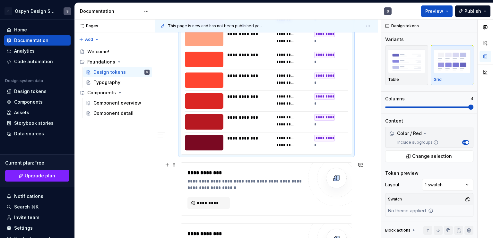
scroll to position [741, 0]
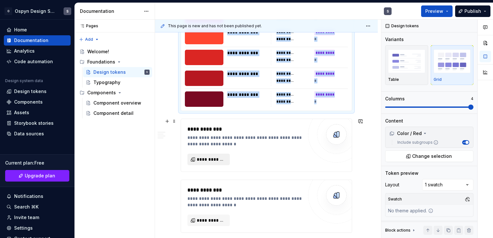
click at [198, 158] on span "**********" at bounding box center [211, 159] width 29 height 6
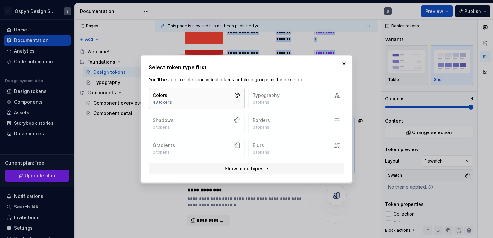
click at [185, 94] on button "Colors 43 tokens" at bounding box center [197, 98] width 96 height 21
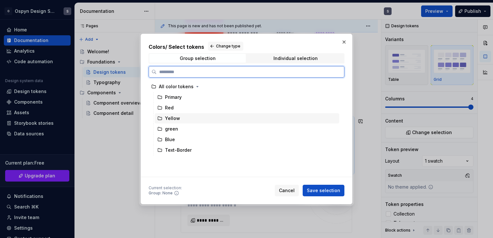
click at [179, 116] on div "Yellow" at bounding box center [247, 118] width 184 height 10
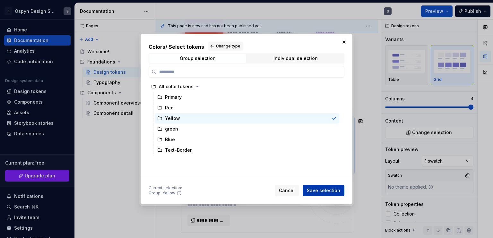
click at [321, 190] on span "Save selection" at bounding box center [323, 190] width 33 height 6
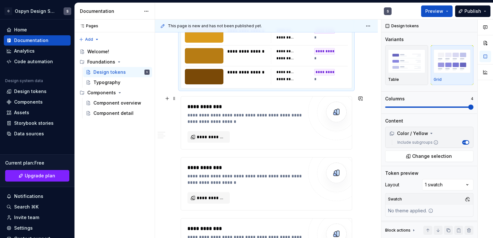
scroll to position [963, 0]
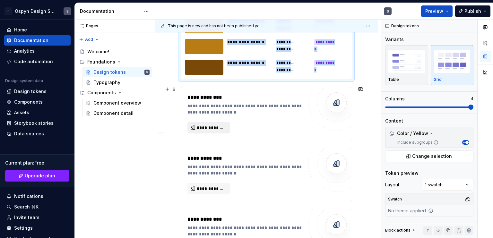
click at [204, 125] on span "**********" at bounding box center [211, 127] width 29 height 6
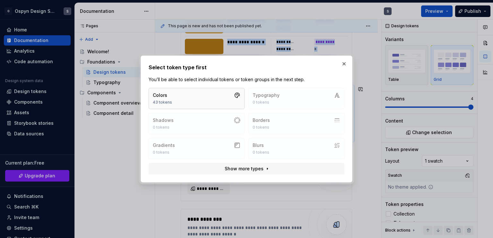
click at [180, 99] on button "Colors 43 tokens" at bounding box center [197, 98] width 96 height 21
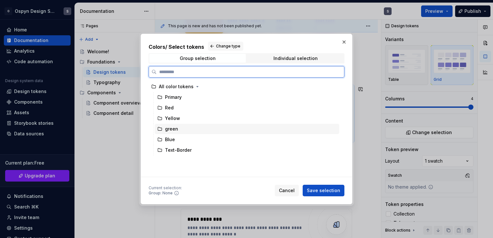
click at [178, 126] on div "green" at bounding box center [247, 129] width 184 height 10
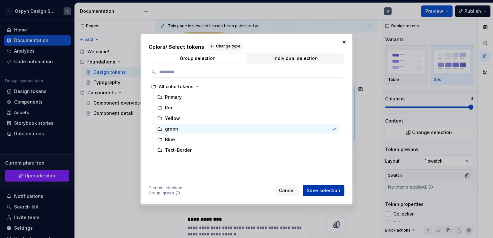
click at [327, 195] on button "Save selection" at bounding box center [323, 191] width 42 height 12
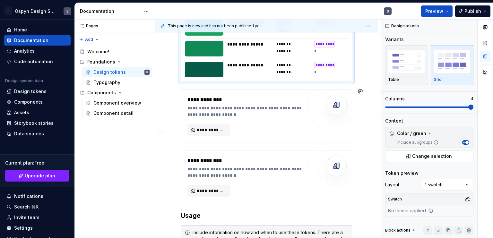
scroll to position [1153, 0]
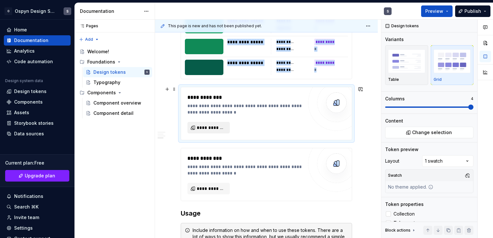
click at [202, 124] on span "**********" at bounding box center [211, 127] width 29 height 6
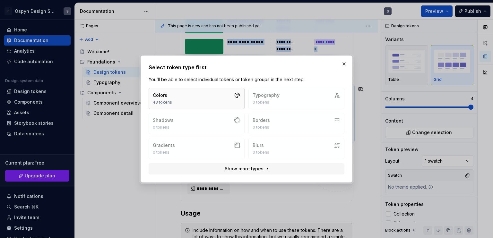
click at [183, 98] on button "Colors 43 tokens" at bounding box center [197, 98] width 96 height 21
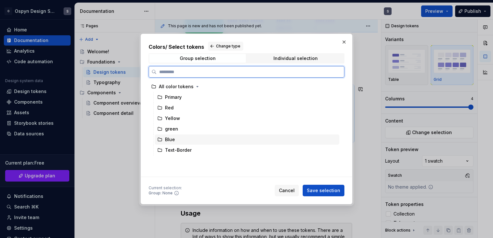
click at [175, 138] on div "Blue" at bounding box center [247, 139] width 184 height 10
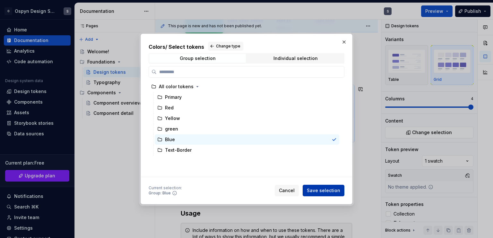
click at [316, 189] on span "Save selection" at bounding box center [323, 190] width 33 height 6
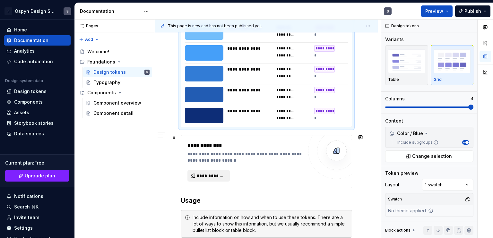
scroll to position [1344, 0]
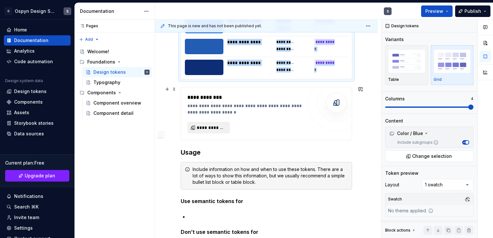
click at [208, 130] on button "**********" at bounding box center [208, 128] width 42 height 12
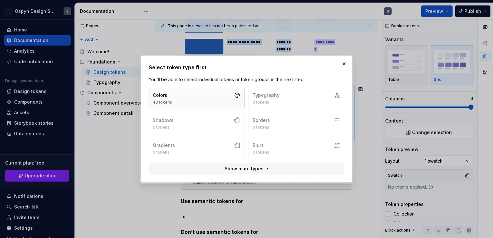
click at [181, 93] on button "Colors 43 tokens" at bounding box center [197, 98] width 96 height 21
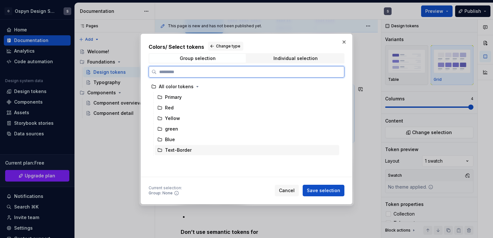
click at [190, 148] on div "Text-Border" at bounding box center [178, 150] width 27 height 6
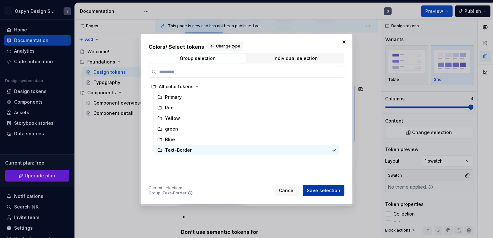
click at [311, 193] on span "Save selection" at bounding box center [323, 190] width 33 height 6
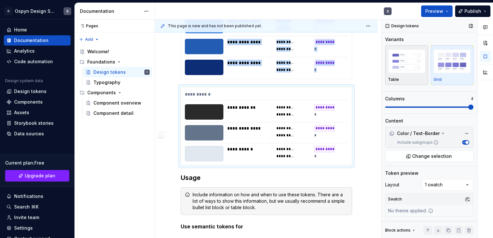
click at [413, 69] on img "button" at bounding box center [406, 60] width 37 height 23
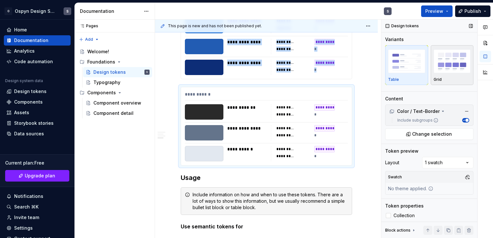
click at [447, 65] on img "button" at bounding box center [451, 60] width 37 height 23
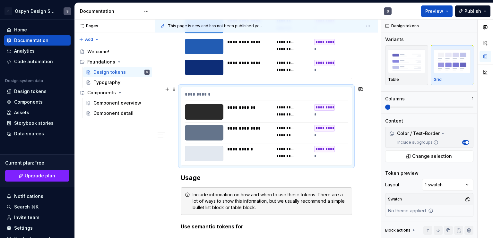
click at [229, 91] on div "**********" at bounding box center [266, 95] width 163 height 9
click at [396, 63] on img "button" at bounding box center [406, 60] width 37 height 23
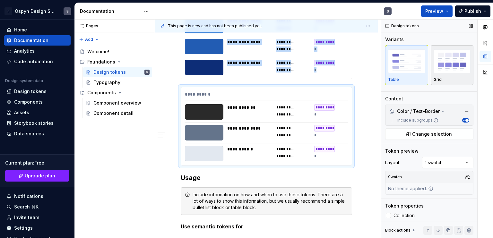
click at [457, 63] on img "button" at bounding box center [451, 60] width 37 height 23
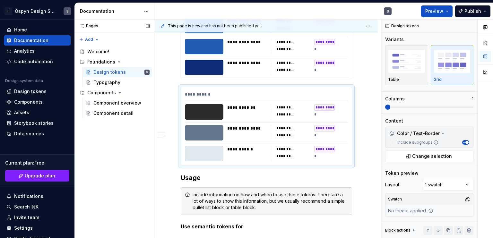
click at [119, 166] on div "Pages Pages Add Accessibility guide for tree Page tree. Navigate the tree with …" at bounding box center [114, 129] width 80 height 219
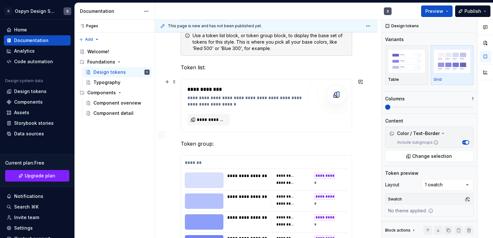
scroll to position [160, 0]
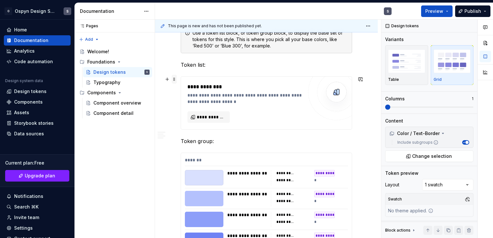
click at [175, 79] on span at bounding box center [174, 79] width 5 height 9
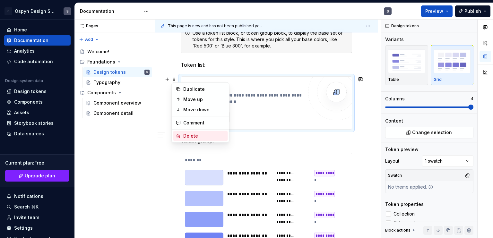
click at [187, 131] on div "Delete" at bounding box center [200, 136] width 55 height 10
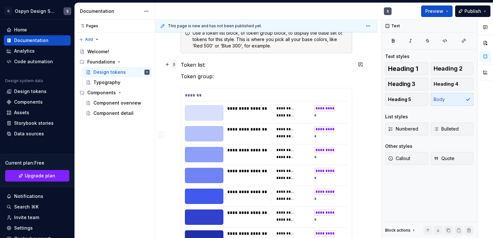
click at [175, 68] on span at bounding box center [174, 64] width 5 height 9
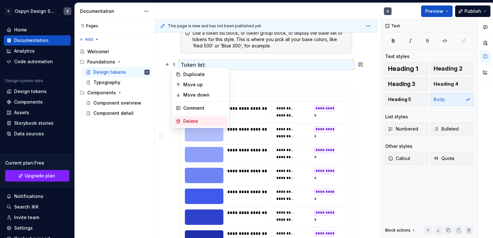
click at [183, 121] on div "Delete" at bounding box center [200, 121] width 55 height 10
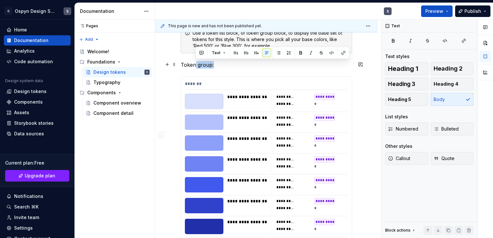
drag, startPoint x: 195, startPoint y: 64, endPoint x: 231, endPoint y: 65, distance: 35.3
click at [231, 65] on p "Token group:" at bounding box center [266, 65] width 171 height 8
click at [175, 64] on span at bounding box center [174, 64] width 5 height 9
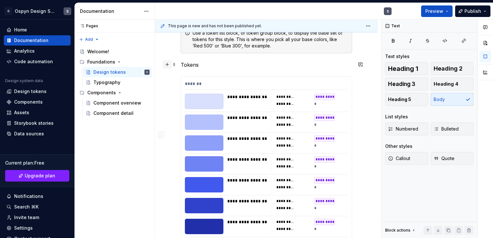
click at [167, 65] on button "button" at bounding box center [167, 64] width 9 height 9
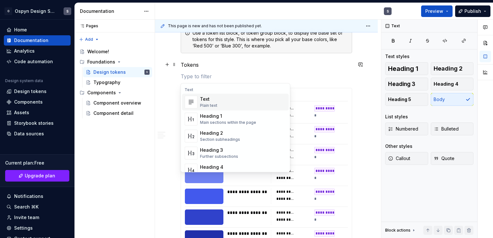
click at [207, 115] on div "Heading 1" at bounding box center [228, 116] width 56 height 6
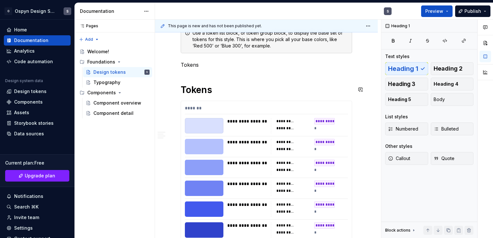
click at [174, 64] on span at bounding box center [174, 64] width 5 height 9
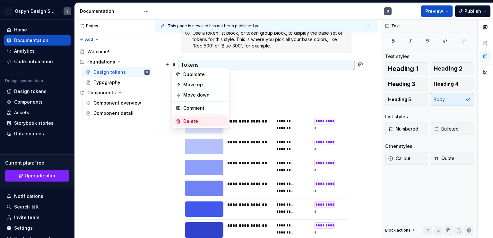
click at [182, 118] on div "Delete" at bounding box center [200, 121] width 55 height 10
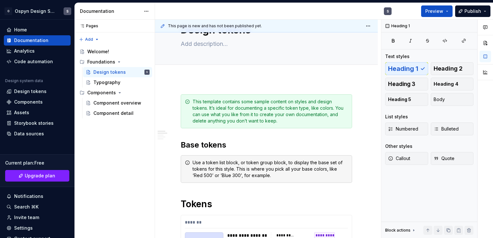
scroll to position [32, 0]
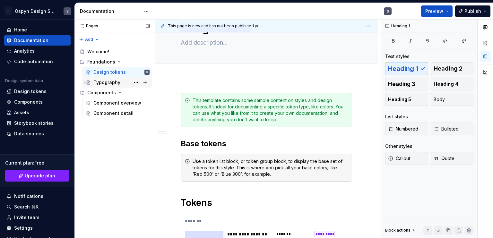
click at [114, 82] on div "Typography" at bounding box center [106, 82] width 27 height 6
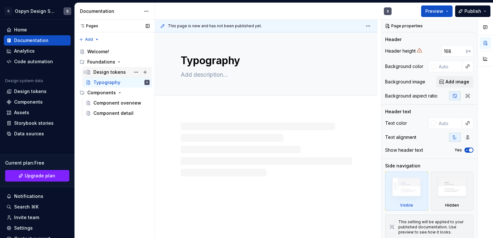
click at [107, 73] on div "Design tokens" at bounding box center [109, 72] width 32 height 6
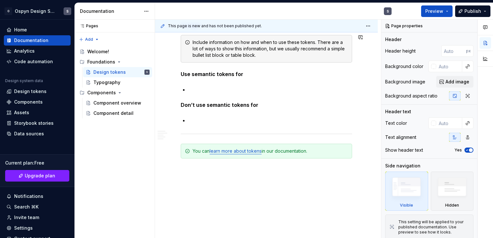
scroll to position [1442, 0]
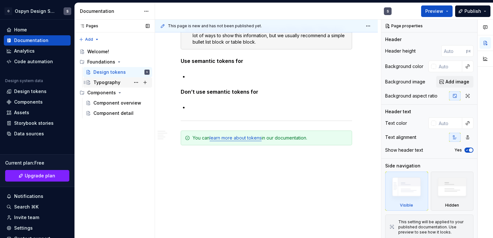
click at [103, 80] on div "Typography" at bounding box center [106, 82] width 27 height 6
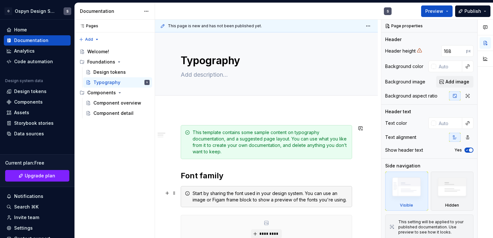
scroll to position [128, 0]
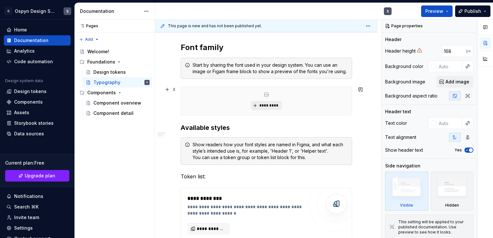
click at [263, 104] on span "*********" at bounding box center [269, 105] width 20 height 5
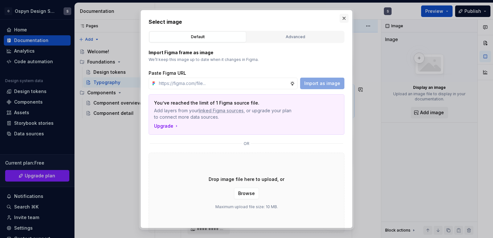
click at [343, 19] on button "button" at bounding box center [343, 18] width 9 height 9
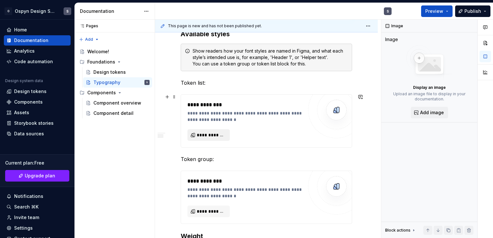
scroll to position [225, 0]
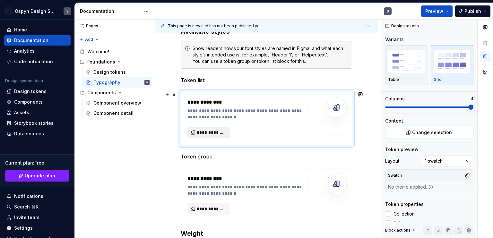
click at [209, 132] on span "**********" at bounding box center [211, 132] width 29 height 6
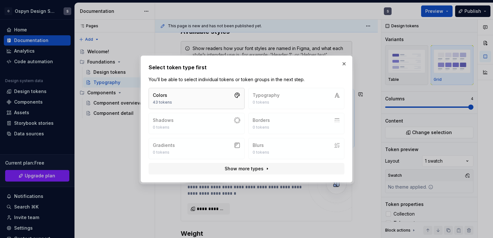
click at [196, 100] on button "Colors 43 tokens" at bounding box center [197, 98] width 96 height 21
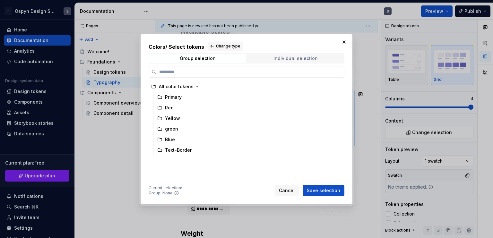
click at [286, 59] on div "Individual selection" at bounding box center [295, 58] width 44 height 5
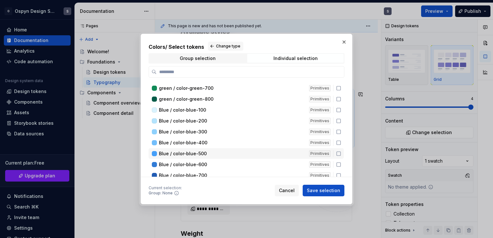
scroll to position [363, 0]
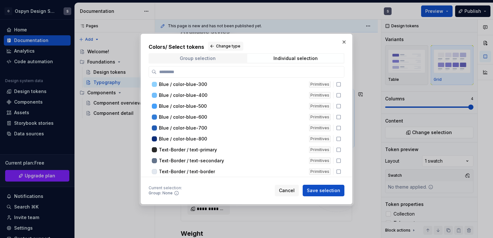
click at [199, 60] on div "Group selection" at bounding box center [198, 58] width 36 height 5
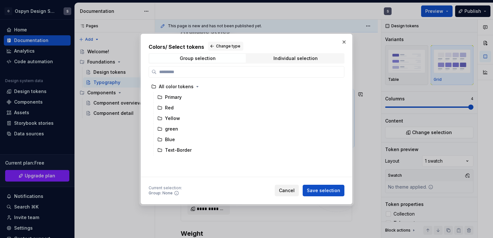
click at [291, 187] on button "Cancel" at bounding box center [287, 191] width 24 height 12
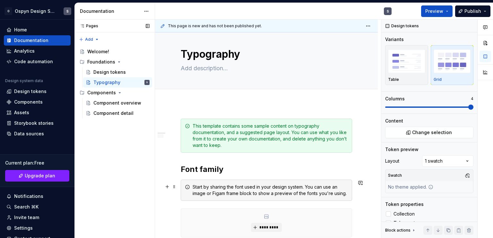
scroll to position [0, 0]
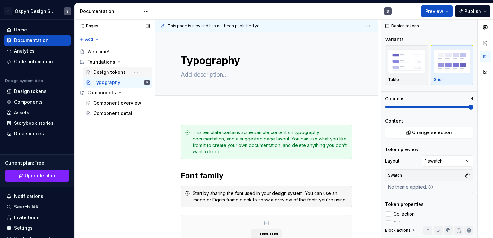
click at [106, 74] on div "Design tokens" at bounding box center [109, 72] width 32 height 6
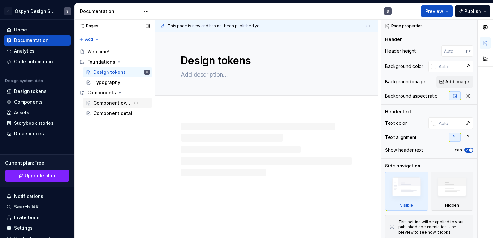
click at [112, 102] on div "Component overview" at bounding box center [111, 103] width 37 height 6
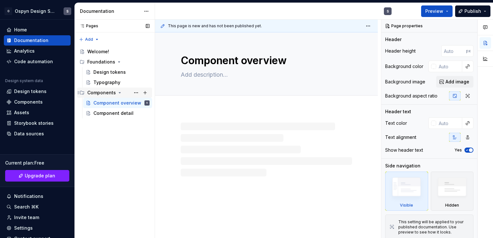
click at [101, 92] on div "Components" at bounding box center [101, 92] width 29 height 6
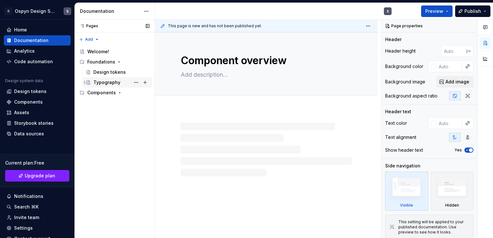
click at [102, 79] on div "Typography" at bounding box center [106, 82] width 27 height 6
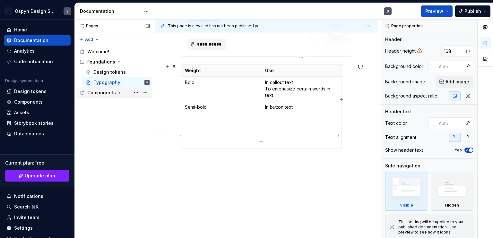
scroll to position [499, 0]
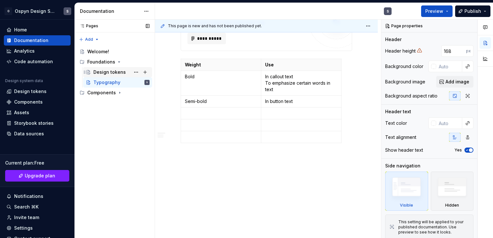
click at [113, 72] on div "Design tokens" at bounding box center [109, 72] width 32 height 6
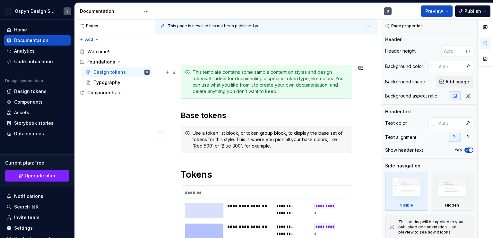
scroll to position [64, 0]
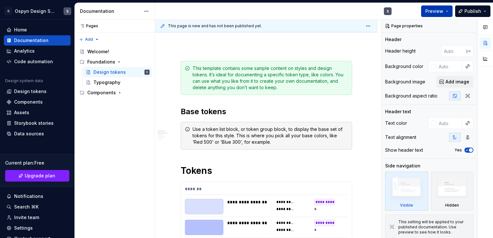
click at [439, 14] on span "Preview" at bounding box center [434, 11] width 18 height 6
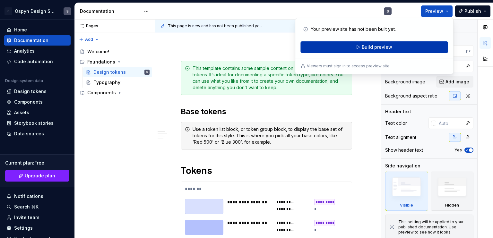
click at [363, 44] on span "Build preview" at bounding box center [377, 47] width 30 height 6
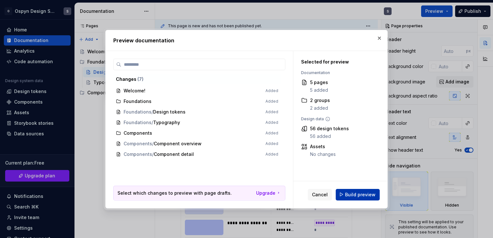
click at [362, 194] on span "Build preview" at bounding box center [360, 194] width 30 height 6
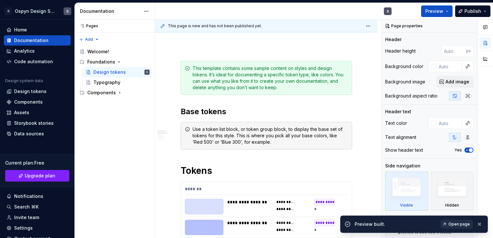
click at [448, 224] on link "Open page" at bounding box center [456, 224] width 32 height 9
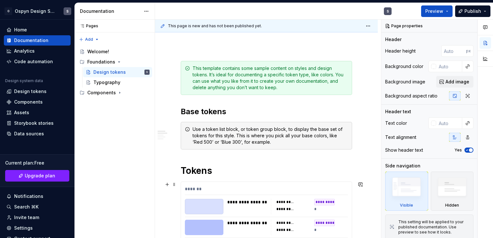
click at [218, 186] on div "*******" at bounding box center [266, 190] width 163 height 9
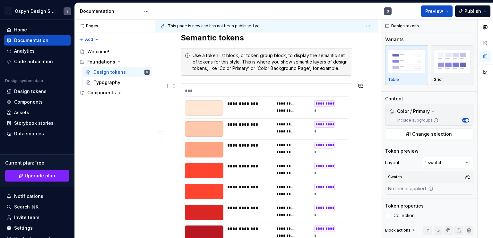
scroll to position [513, 0]
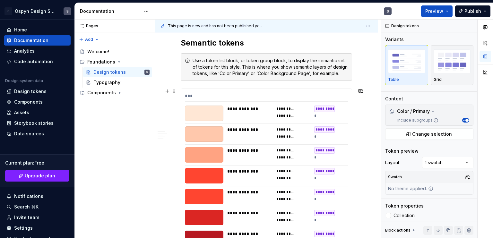
click at [228, 94] on div "***" at bounding box center [266, 97] width 163 height 9
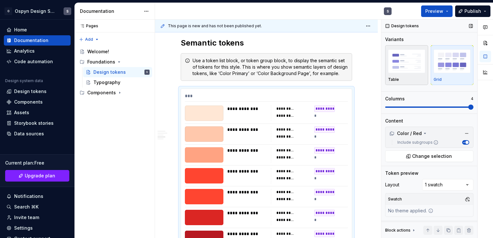
click at [409, 64] on img "button" at bounding box center [406, 60] width 37 height 23
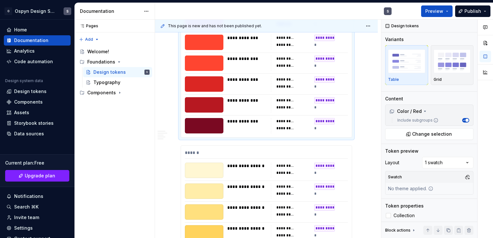
scroll to position [738, 0]
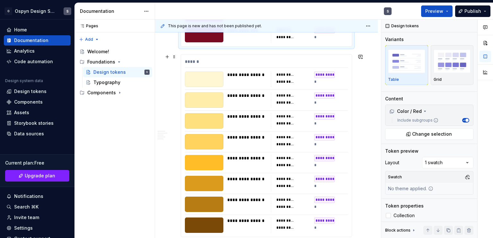
click at [223, 56] on div "**********" at bounding box center [266, 146] width 171 height 182
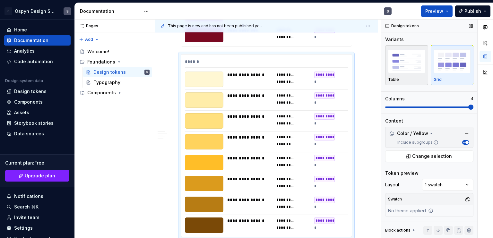
click at [405, 60] on img "button" at bounding box center [406, 60] width 37 height 23
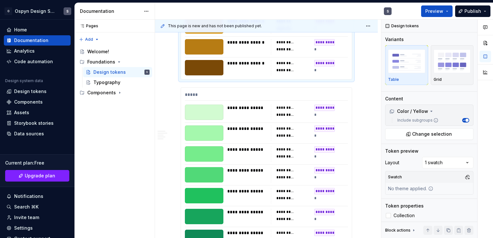
scroll to position [898, 0]
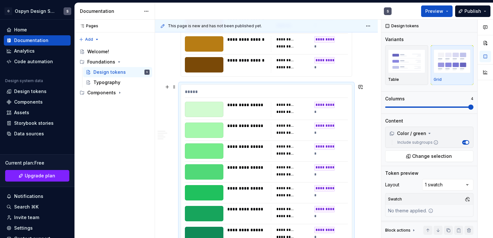
click at [218, 87] on div "**********" at bounding box center [266, 176] width 171 height 182
click at [404, 62] on img "button" at bounding box center [406, 60] width 37 height 23
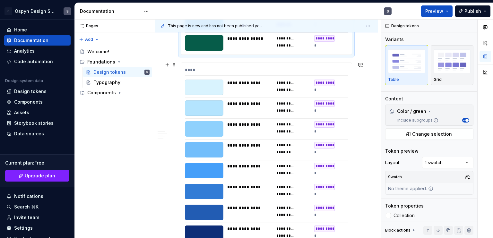
scroll to position [1118, 0]
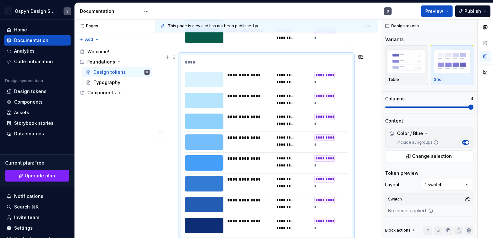
click at [216, 61] on div "****" at bounding box center [266, 63] width 163 height 9
click at [405, 57] on img "button" at bounding box center [406, 60] width 37 height 23
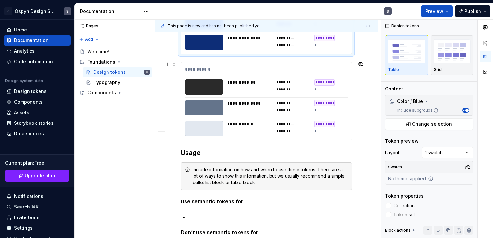
scroll to position [1311, 0]
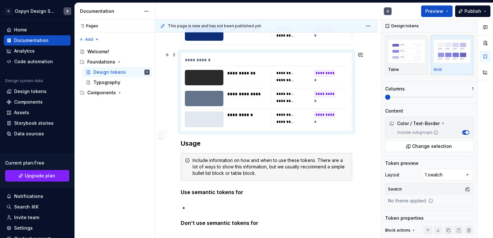
click at [217, 55] on div "**********" at bounding box center [266, 92] width 171 height 78
click at [407, 52] on img "button" at bounding box center [406, 50] width 37 height 23
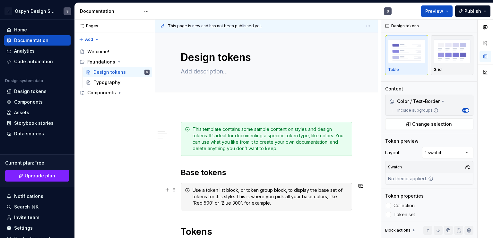
scroll to position [0, 0]
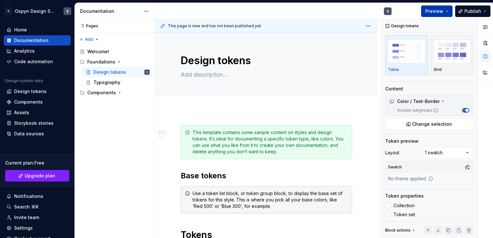
click at [429, 9] on span "Preview" at bounding box center [434, 11] width 18 height 6
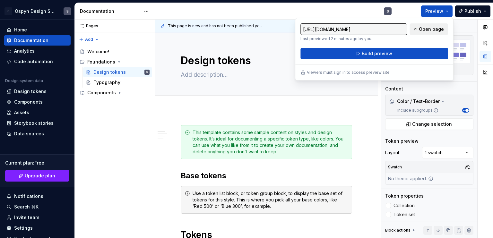
click at [428, 28] on span "Open page" at bounding box center [431, 29] width 25 height 6
click at [134, 118] on div "Pages Pages Add Accessibility guide for tree Page tree. Navigate the tree with …" at bounding box center [114, 129] width 80 height 219
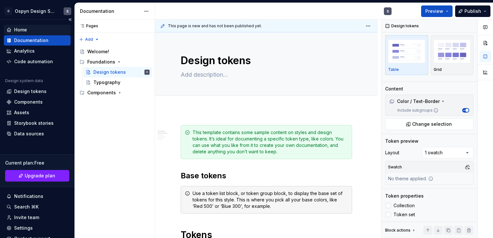
click at [20, 27] on div "Home" at bounding box center [20, 30] width 13 height 6
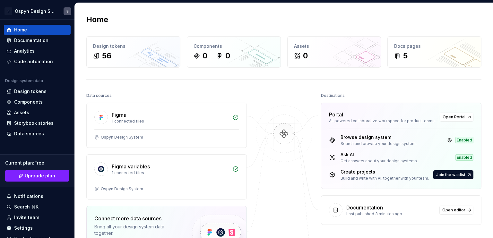
scroll to position [96, 0]
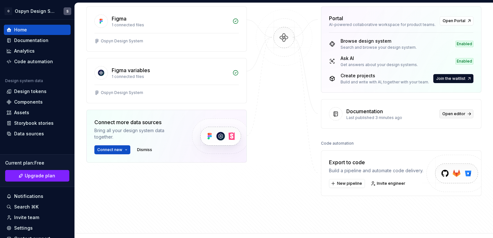
click at [451, 115] on span "Open editor" at bounding box center [453, 113] width 23 height 5
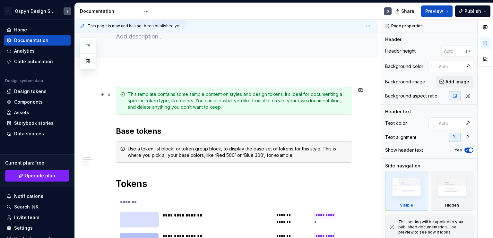
scroll to position [37, 0]
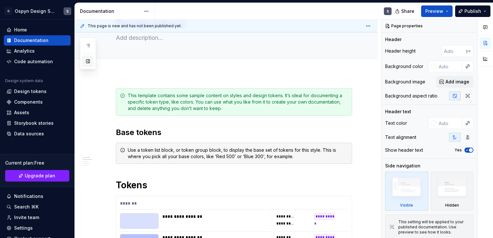
click at [89, 62] on button "button" at bounding box center [88, 61] width 12 height 12
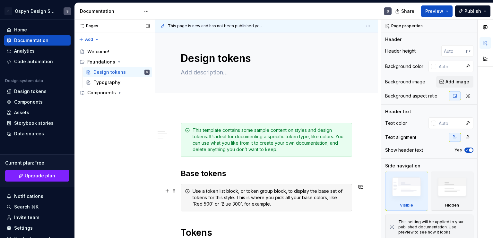
scroll to position [0, 0]
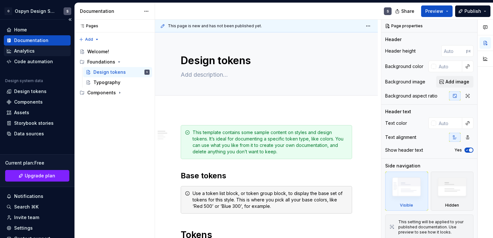
click at [26, 53] on div "Analytics" at bounding box center [24, 51] width 21 height 6
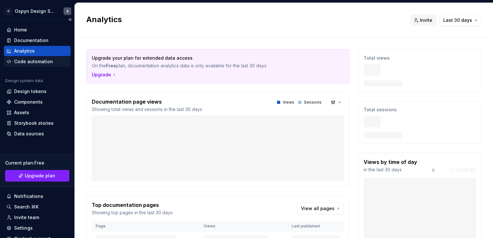
click at [27, 60] on div "Code automation" at bounding box center [33, 61] width 39 height 6
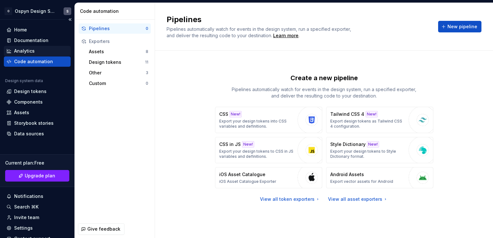
click at [29, 48] on div "Analytics" at bounding box center [24, 51] width 21 height 6
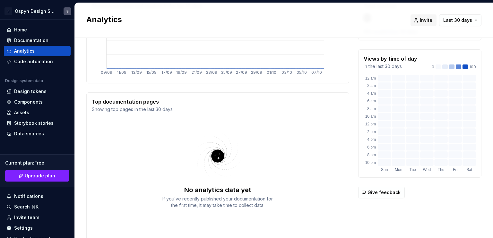
scroll to position [130, 0]
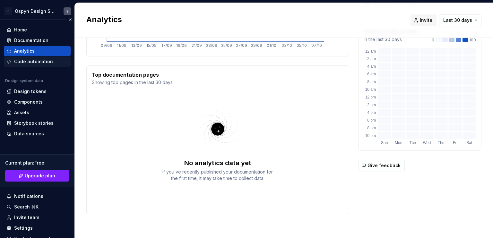
click at [30, 65] on div "Code automation" at bounding box center [37, 61] width 67 height 10
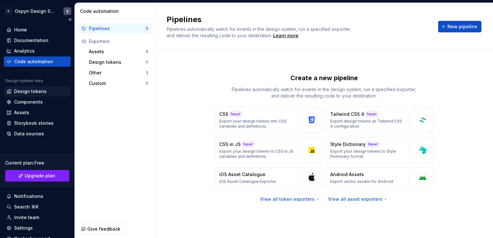
click at [27, 89] on div "Design tokens" at bounding box center [30, 91] width 32 height 6
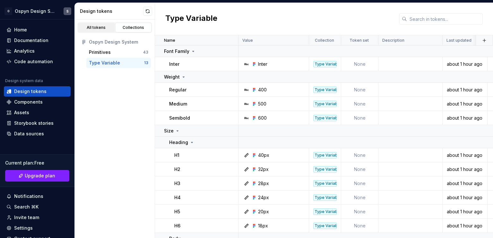
click at [96, 25] on div "All tokens" at bounding box center [96, 27] width 32 height 5
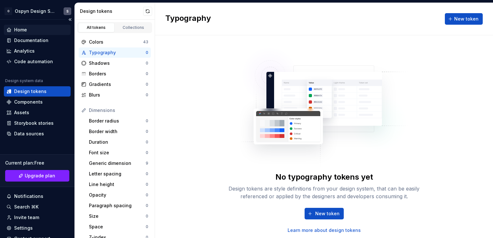
click at [30, 28] on div "Home" at bounding box center [37, 30] width 62 height 6
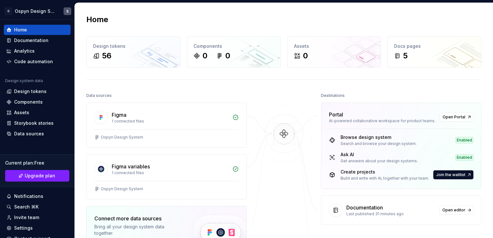
click at [146, 167] on div "Figma variables" at bounding box center [131, 167] width 38 height 8
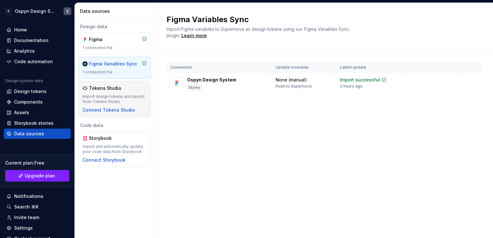
click at [126, 93] on div "Tokens Studio Import design tokens and assets from Tokens Studio Connect Tokens…" at bounding box center [114, 99] width 64 height 28
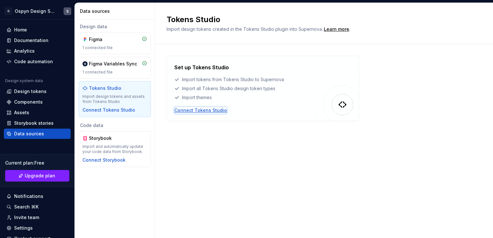
click at [194, 110] on div "Connect Tokens Studio" at bounding box center [200, 110] width 53 height 6
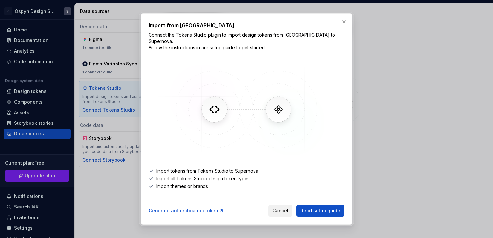
click at [285, 208] on span "Cancel" at bounding box center [280, 211] width 16 height 6
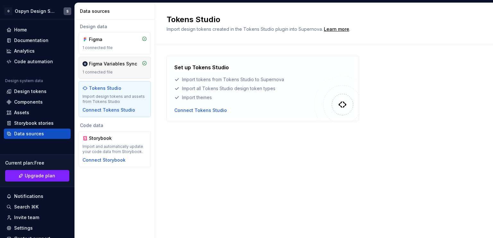
click at [111, 60] on div "Figma Variables Sync 1 connected file" at bounding box center [115, 68] width 72 height 22
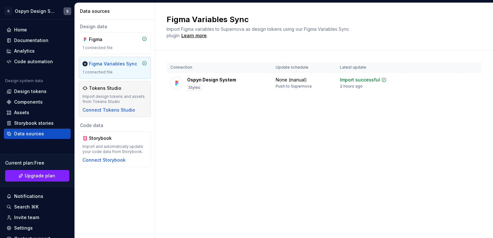
click at [134, 98] on div "Import design tokens and assets from Tokens Studio" at bounding box center [114, 99] width 64 height 10
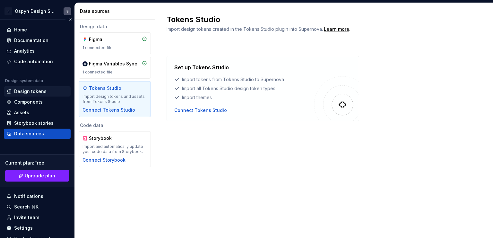
click at [33, 92] on div "Design tokens" at bounding box center [30, 91] width 32 height 6
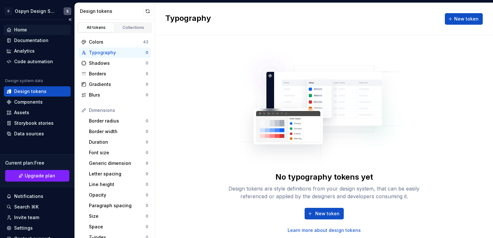
click at [31, 30] on div "Home" at bounding box center [37, 30] width 62 height 6
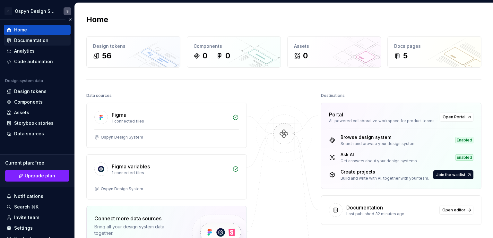
click at [34, 38] on div "Documentation" at bounding box center [31, 40] width 34 height 6
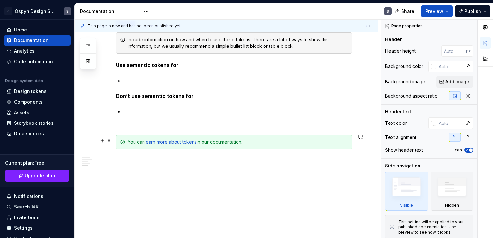
scroll to position [1416, 0]
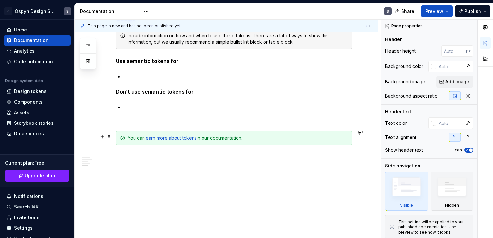
click at [176, 138] on link "learn more about tokens" at bounding box center [171, 137] width 52 height 5
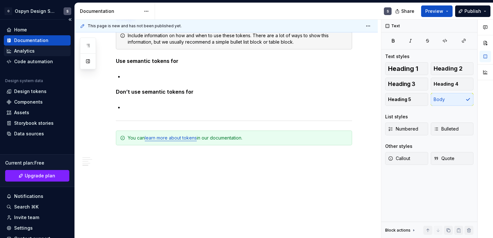
click at [26, 52] on div "Analytics" at bounding box center [24, 51] width 21 height 6
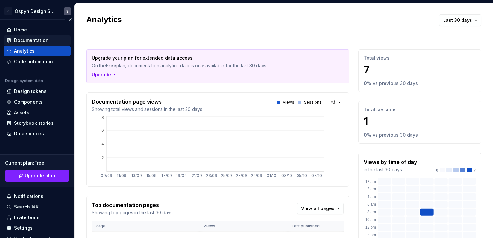
click at [28, 37] on div "Documentation" at bounding box center [37, 40] width 67 height 10
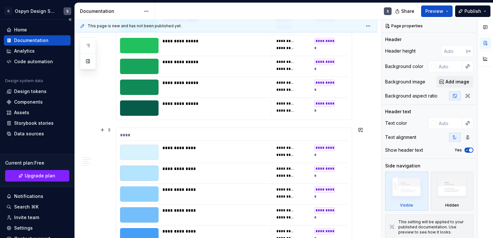
scroll to position [1026, 0]
click at [26, 49] on div "Analytics" at bounding box center [24, 51] width 21 height 6
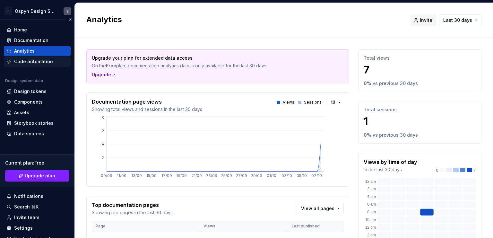
click at [38, 60] on div "Code automation" at bounding box center [33, 61] width 39 height 6
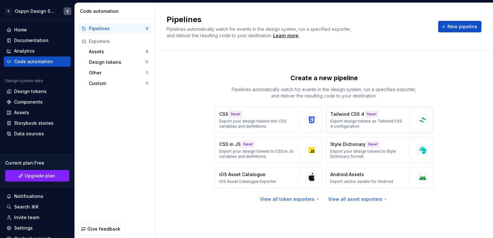
click at [353, 115] on p "Tailwind CSS 4" at bounding box center [347, 114] width 34 height 6
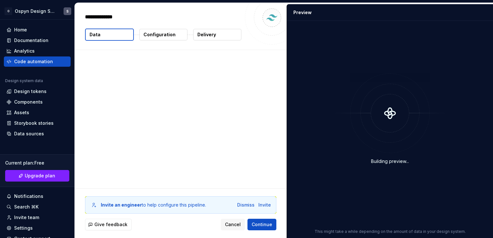
type textarea "*"
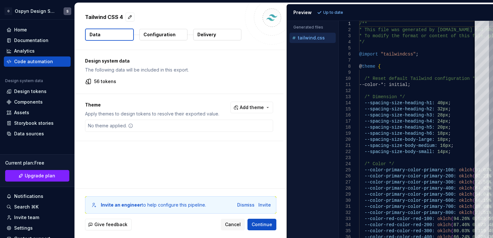
click at [262, 45] on div "Tailwind CSS 4 Data Configuration Delivery" at bounding box center [181, 26] width 212 height 47
click at [236, 221] on button "Cancel" at bounding box center [233, 225] width 24 height 12
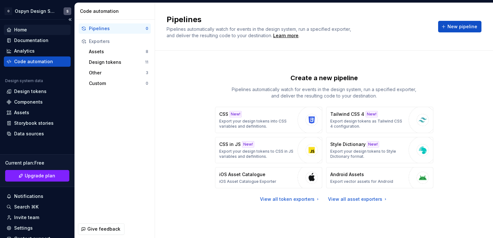
click at [21, 26] on div "Home" at bounding box center [37, 30] width 67 height 10
